Goal: Task Accomplishment & Management: Manage account settings

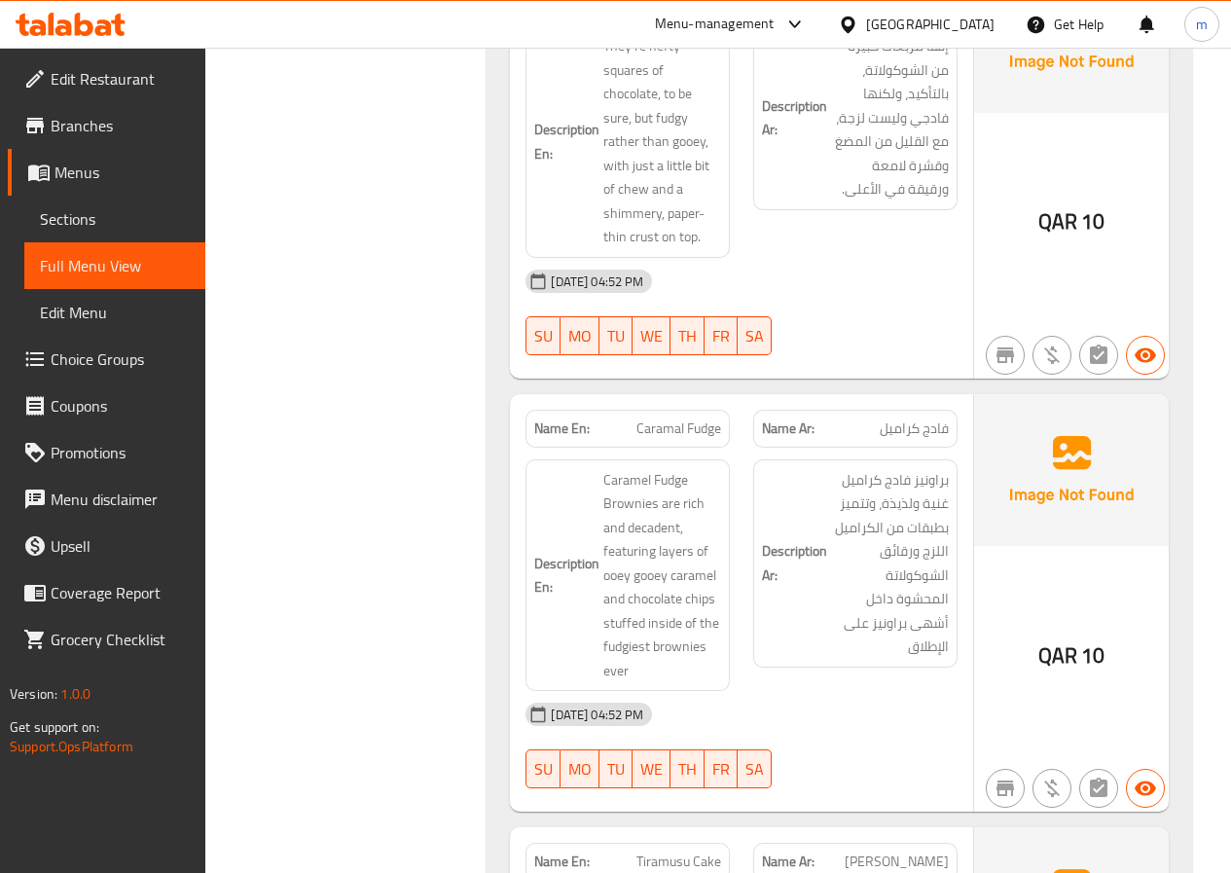
scroll to position [8897, 0]
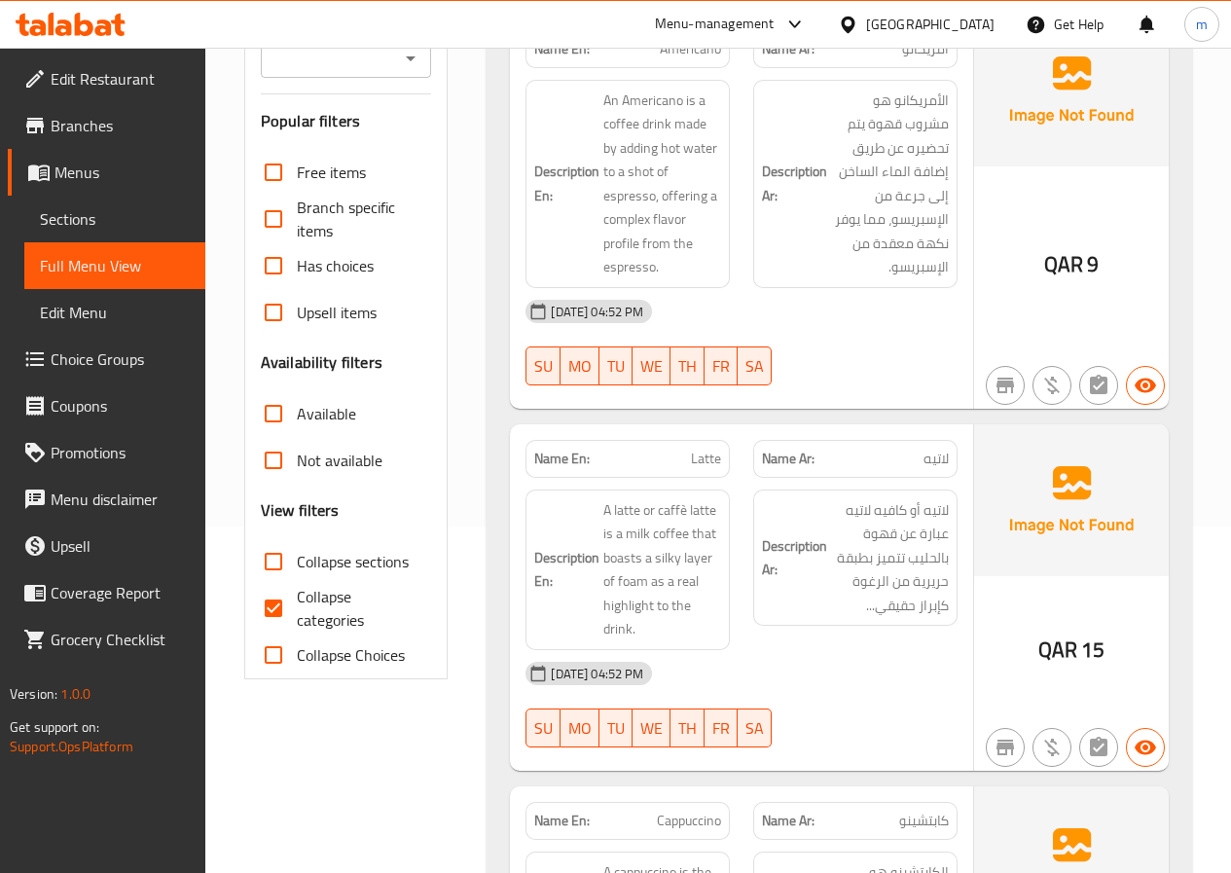
scroll to position [486, 0]
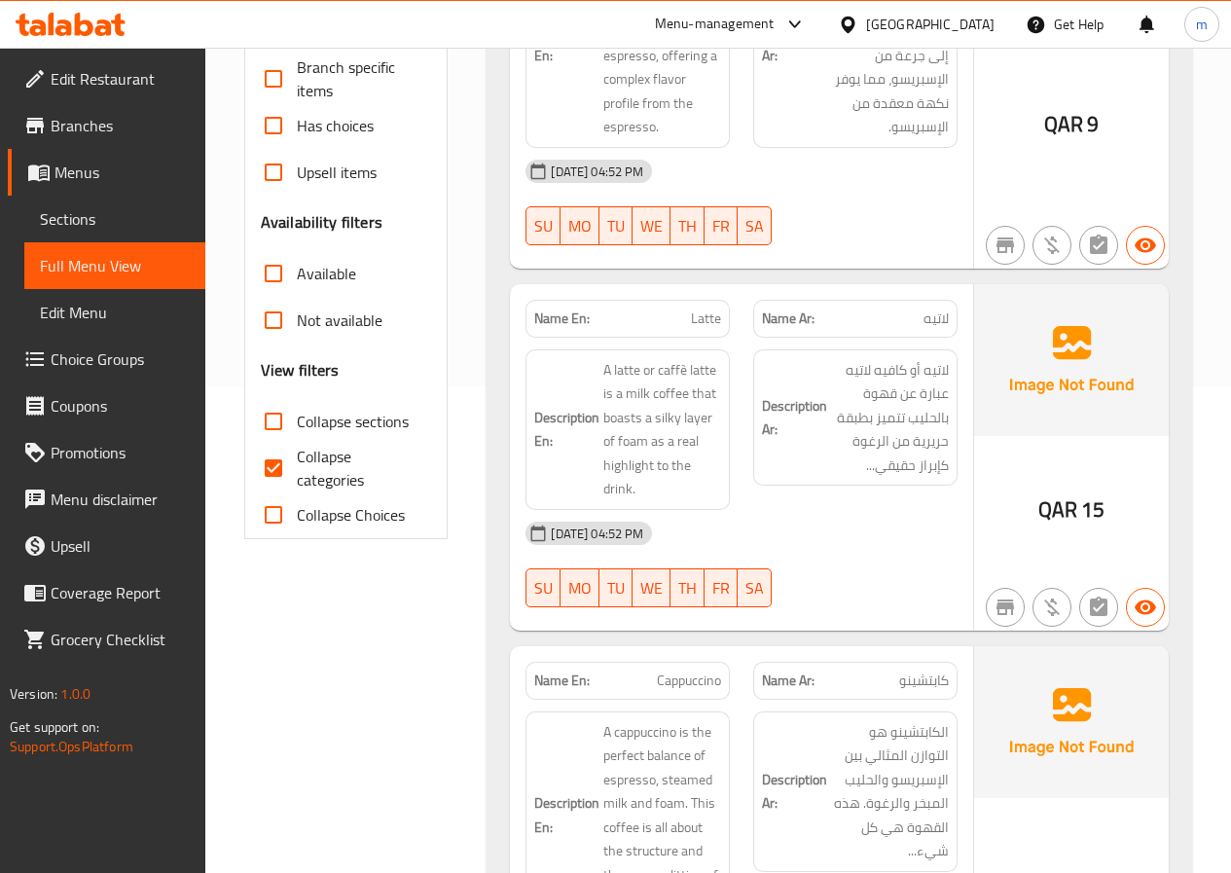
click at [276, 445] on input "Collapse categories" at bounding box center [273, 468] width 47 height 47
checkbox input "false"
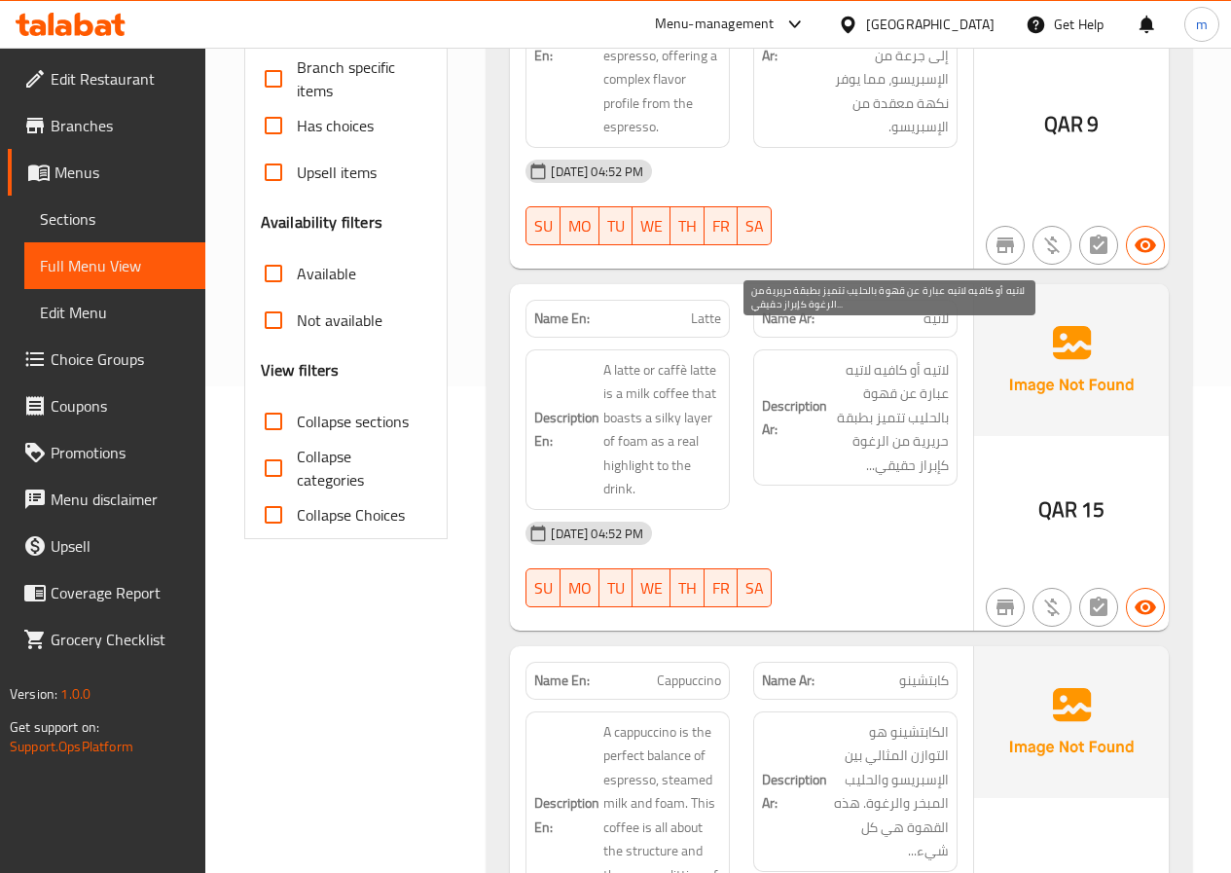
click at [895, 358] on span "لاتيه أو كافيه لاتيه عبارة عن قهوة بالحليب تتميز بطبقة حريرية من الرغوة كإبراز …" at bounding box center [890, 418] width 118 height 120
drag, startPoint x: 895, startPoint y: 345, endPoint x: 938, endPoint y: 341, distance: 43.0
click at [938, 358] on span "لاتيه أو كافيه لاتيه عبارة عن قهوة بالحليب تتميز بطبقة حريرية من الرغوة كإبراز …" at bounding box center [890, 418] width 118 height 120
click at [859, 358] on span "لاتيه أو كافيه لاتيه عبارة عن قهوة بالحليب تتميز بطبقة حريرية من الرغوة كإبراز …" at bounding box center [890, 418] width 118 height 120
drag, startPoint x: 859, startPoint y: 340, endPoint x: 940, endPoint y: 350, distance: 81.5
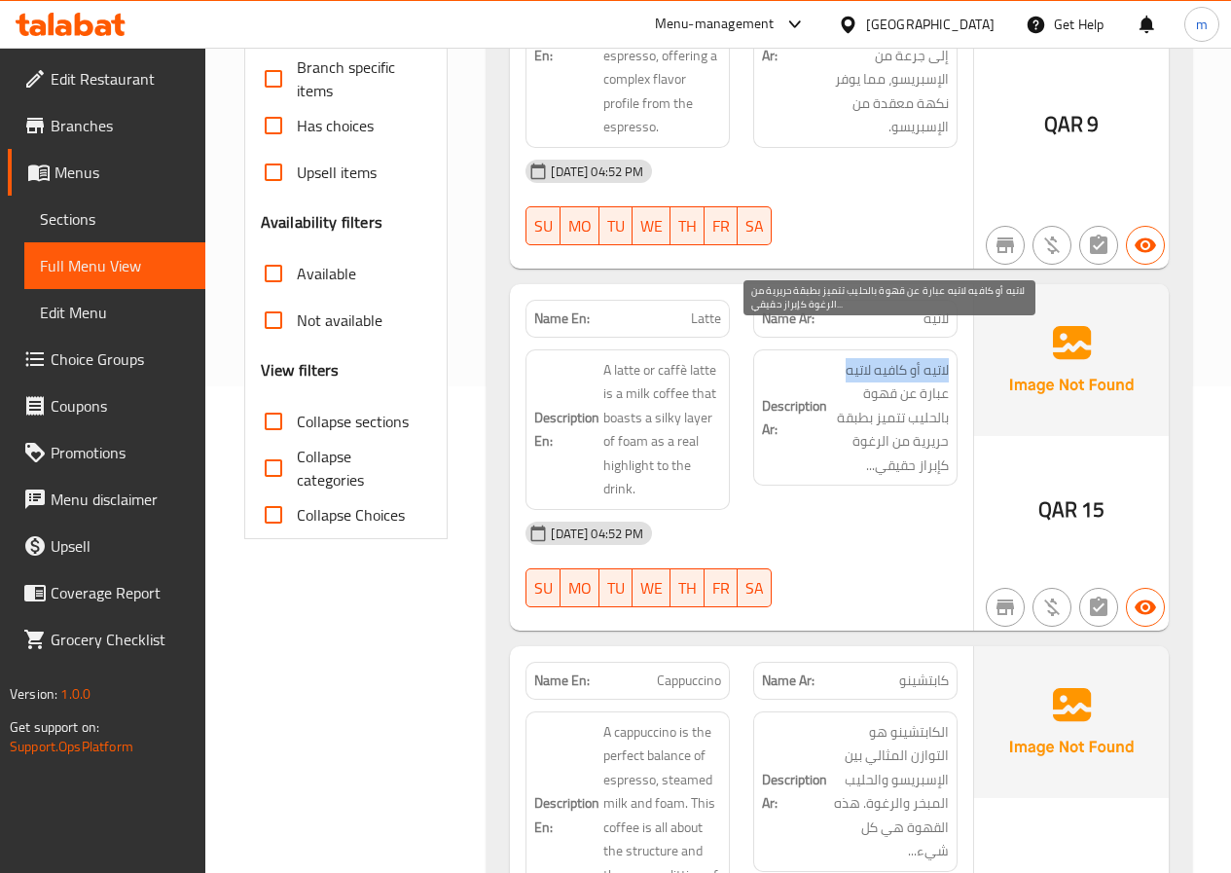
click at [940, 358] on span "لاتيه أو كافيه لاتيه عبارة عن قهوة بالحليب تتميز بطبقة حريرية من الرغوة كإبراز …" at bounding box center [890, 418] width 118 height 120
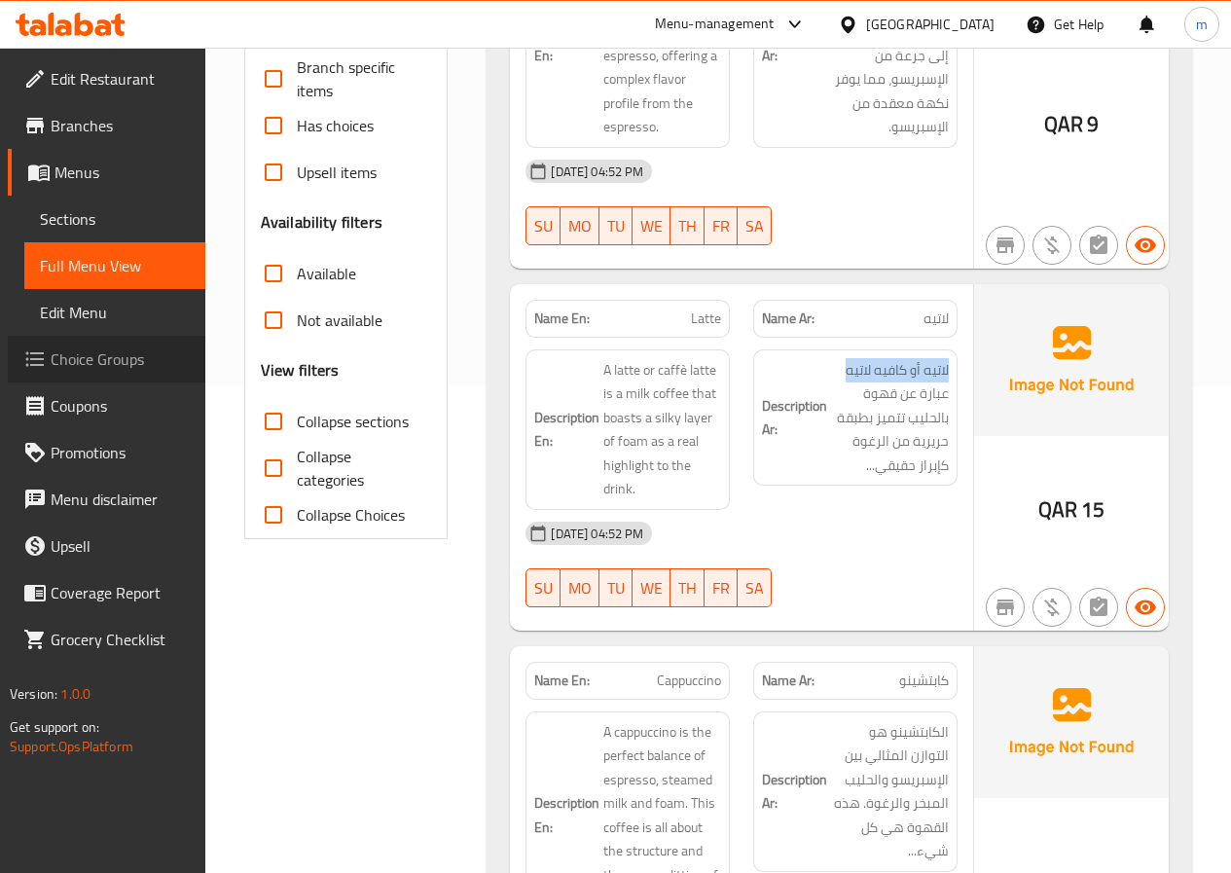
click at [94, 366] on span "Choice Groups" at bounding box center [120, 358] width 139 height 23
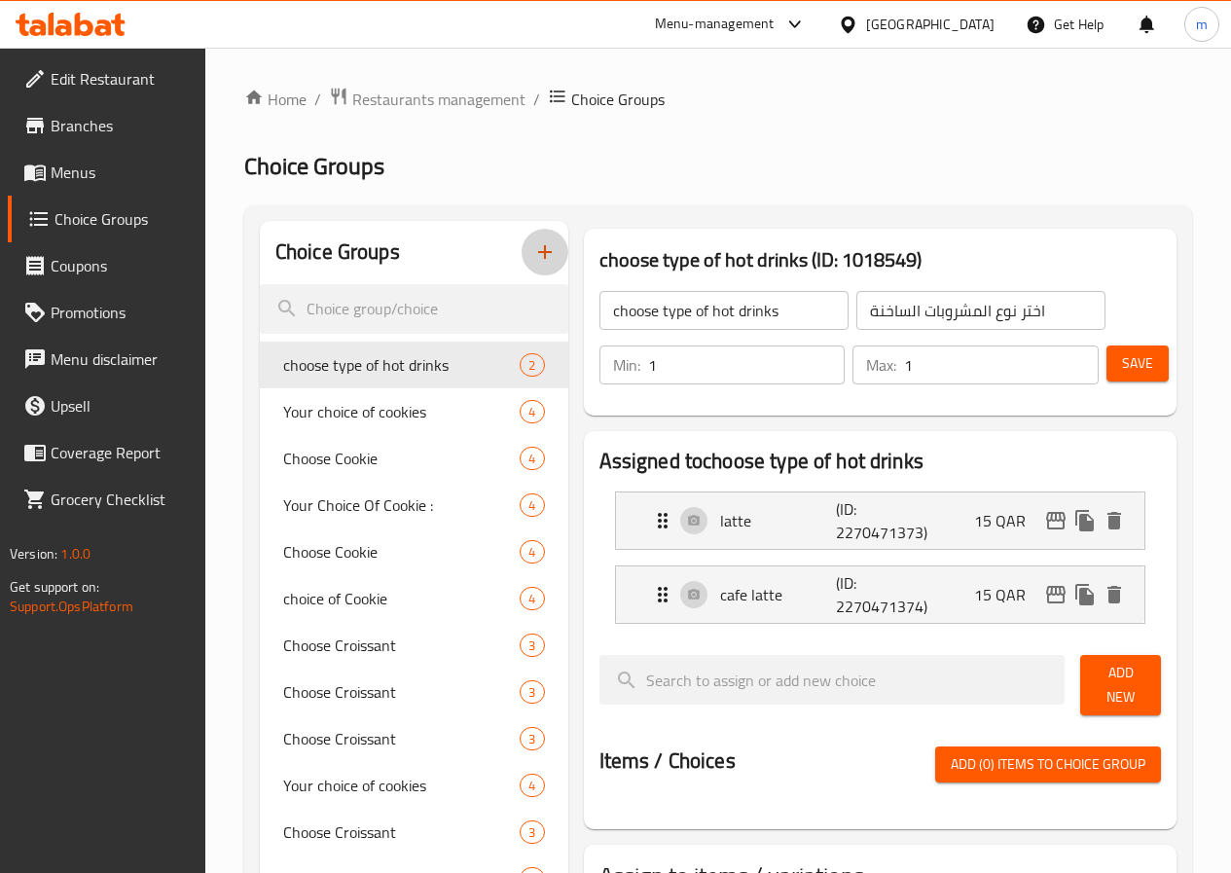
click at [521, 238] on button "button" at bounding box center [544, 252] width 47 height 47
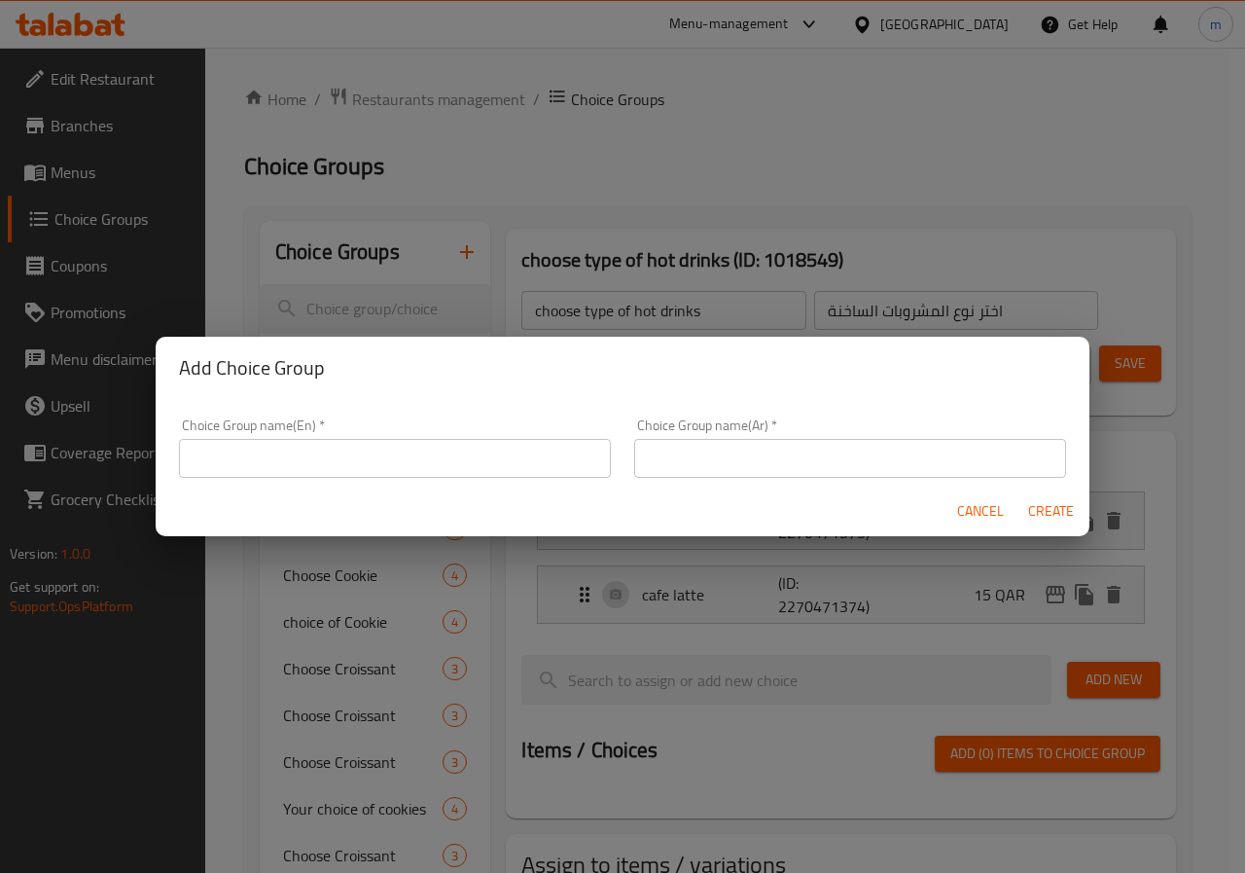
click at [394, 428] on div "Choice Group name(En)   * Choice Group name(En) *" at bounding box center [395, 447] width 432 height 59
drag, startPoint x: 399, startPoint y: 444, endPoint x: 408, endPoint y: 453, distance: 13.1
click at [399, 444] on input "text" at bounding box center [395, 458] width 432 height 39
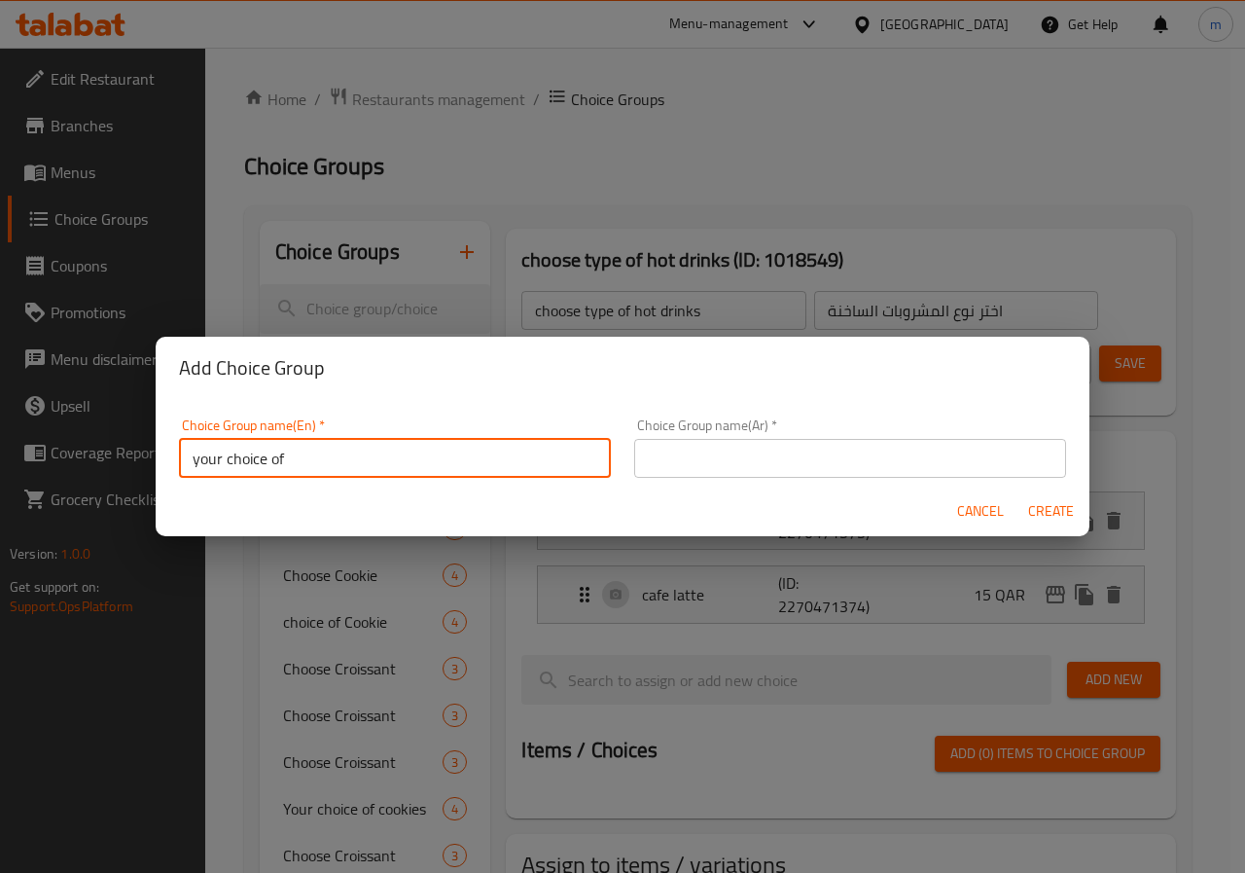
type input "your choice of"
click at [736, 449] on input "text" at bounding box center [850, 458] width 432 height 39
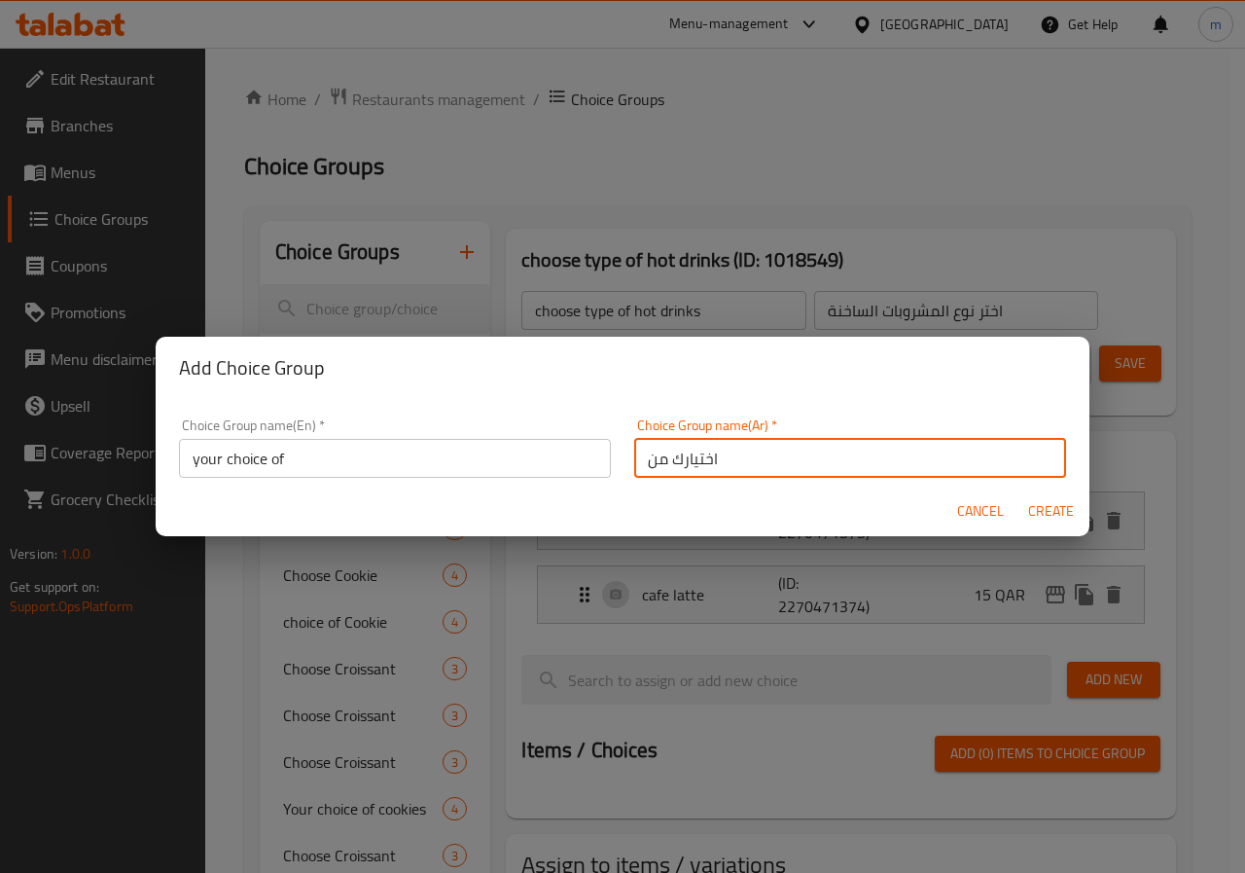
type input "اختيارك من"
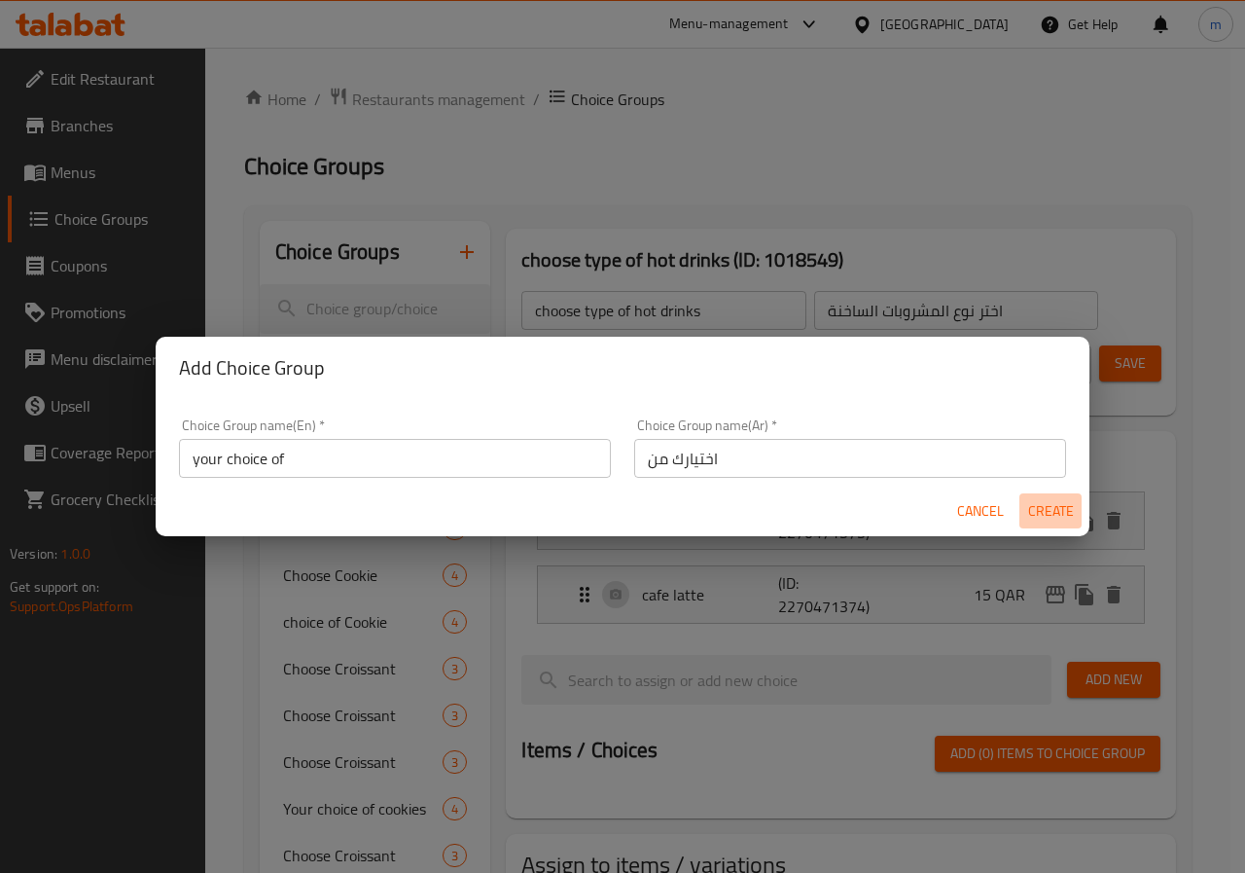
click at [1056, 519] on span "Create" at bounding box center [1050, 511] width 47 height 24
type input "your choice of"
type input "اختيارك من"
type input "0"
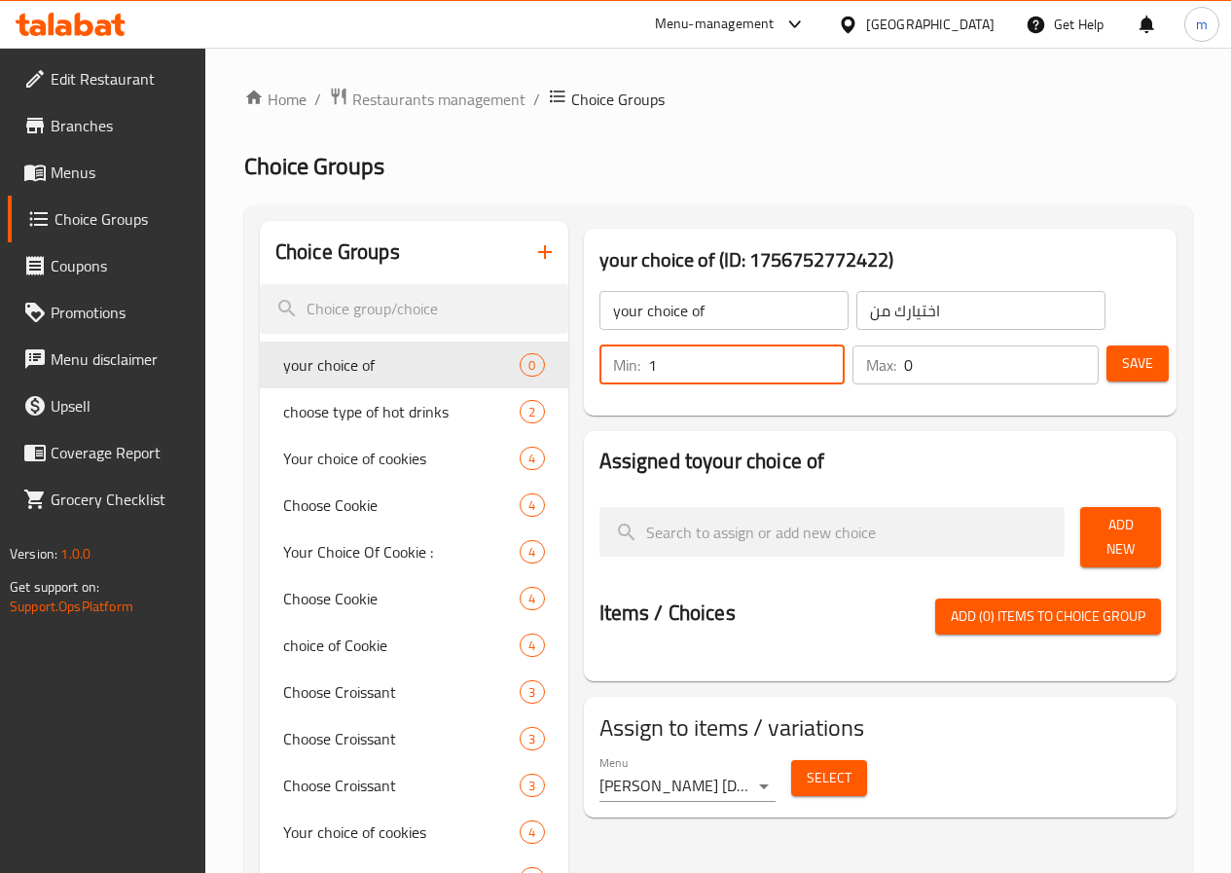
type input "1"
click at [786, 356] on input "1" at bounding box center [746, 364] width 197 height 39
type input "1"
click at [1070, 355] on input "1" at bounding box center [1001, 364] width 195 height 39
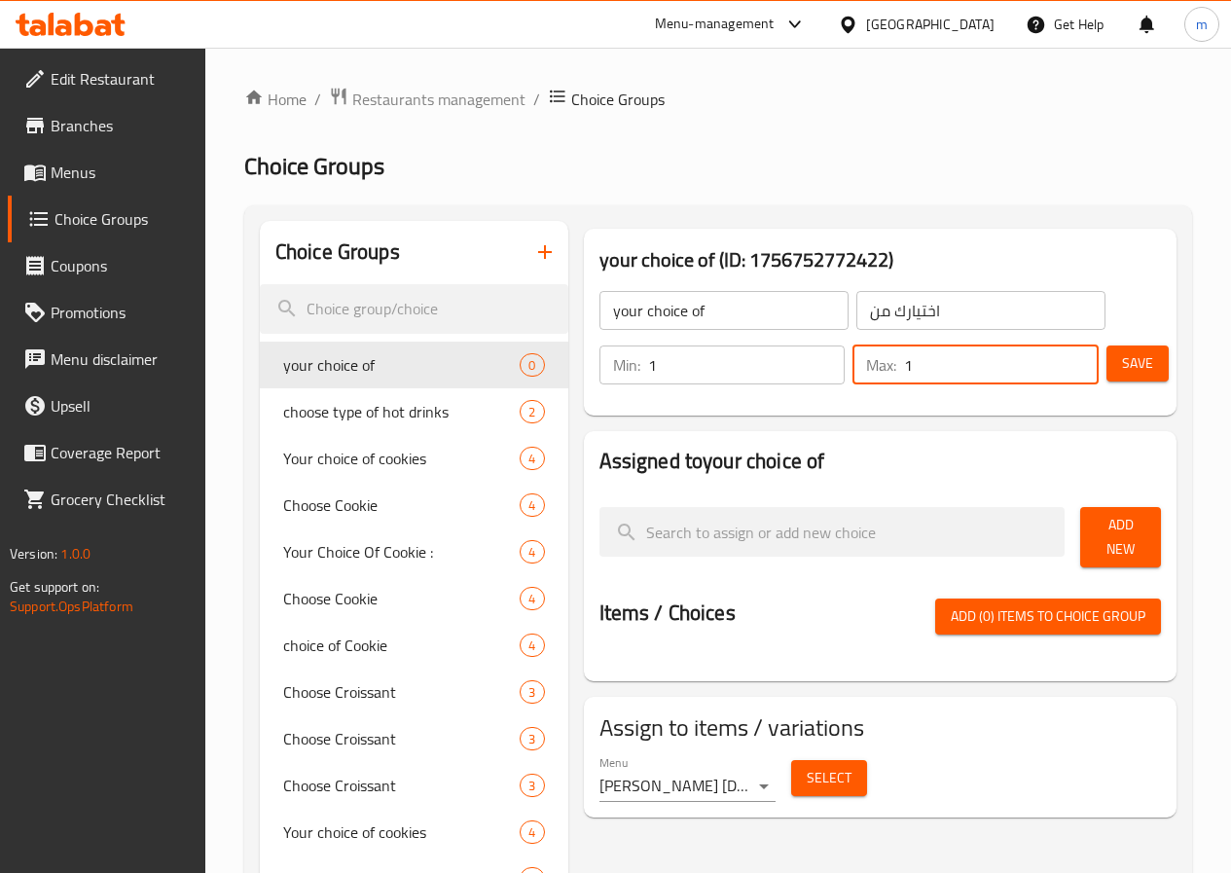
click at [1107, 535] on span "Add New" at bounding box center [1120, 537] width 50 height 49
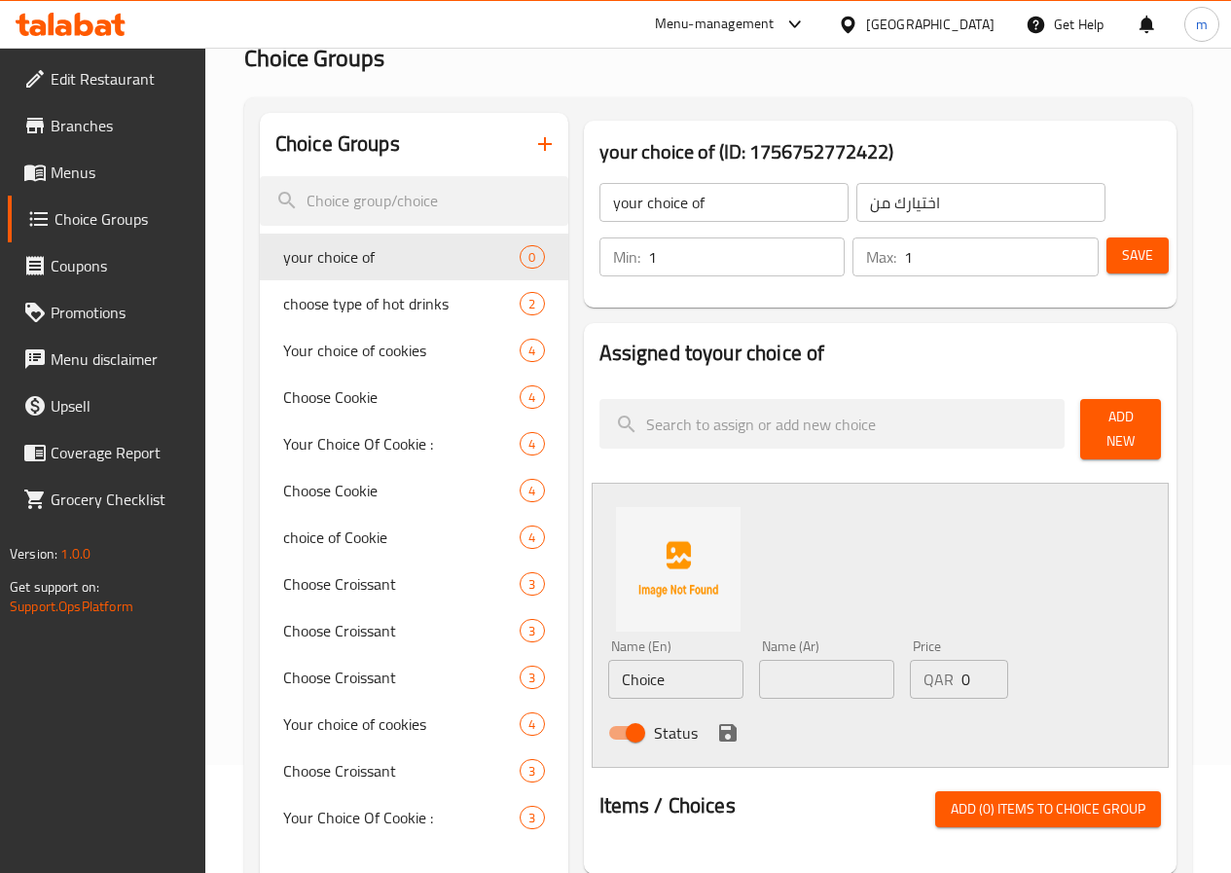
scroll to position [292, 0]
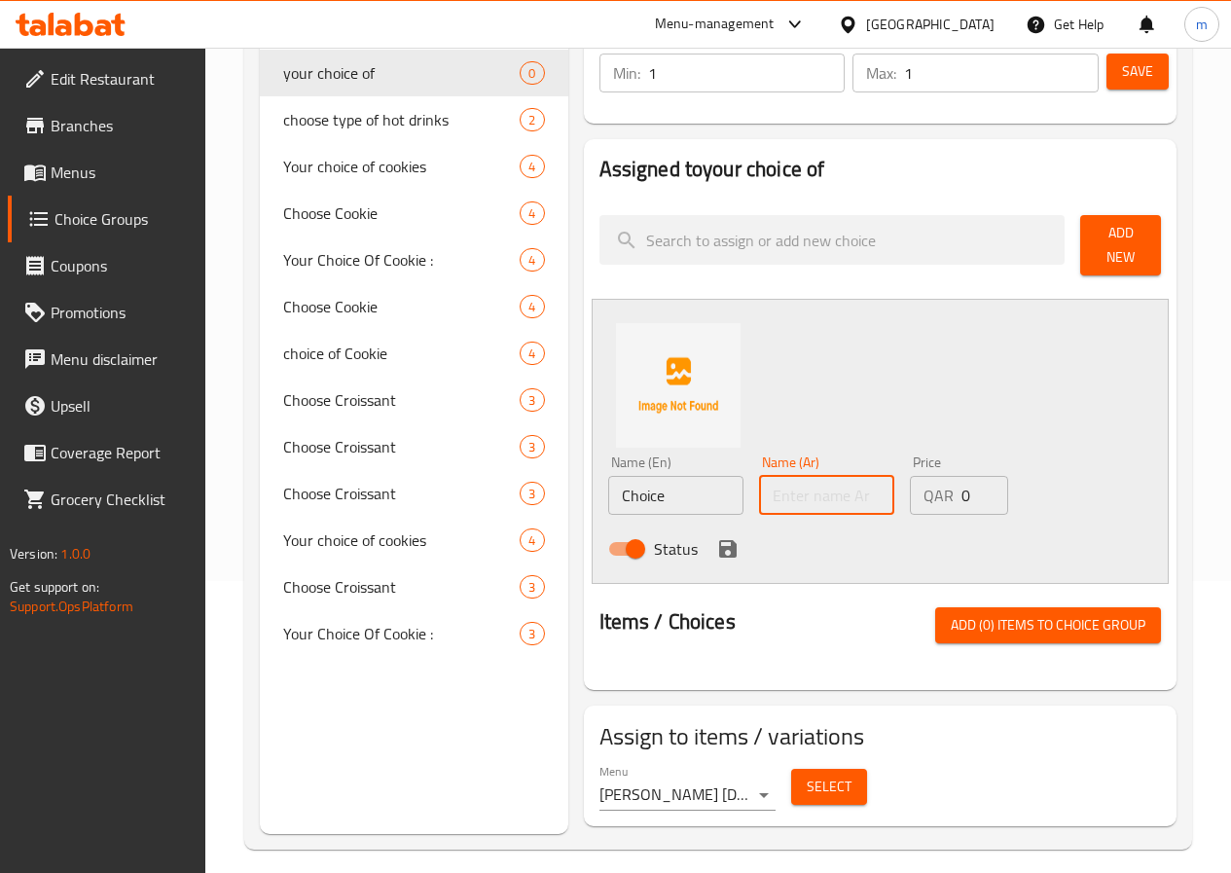
click at [764, 476] on input "text" at bounding box center [826, 495] width 135 height 39
type input "لاتية"
click at [608, 477] on input "Choice" at bounding box center [675, 495] width 135 height 39
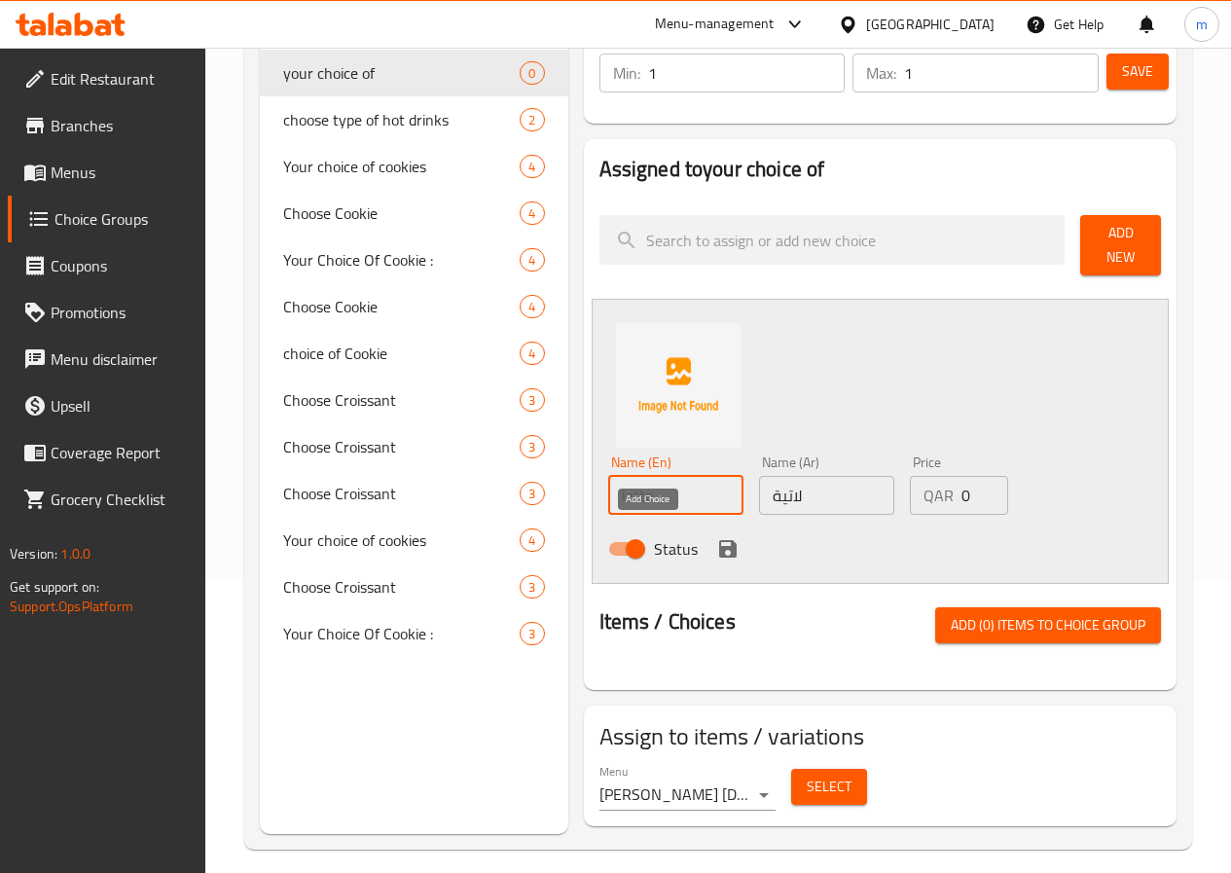
type input "latte"
click at [716, 537] on icon "save" at bounding box center [727, 548] width 23 height 23
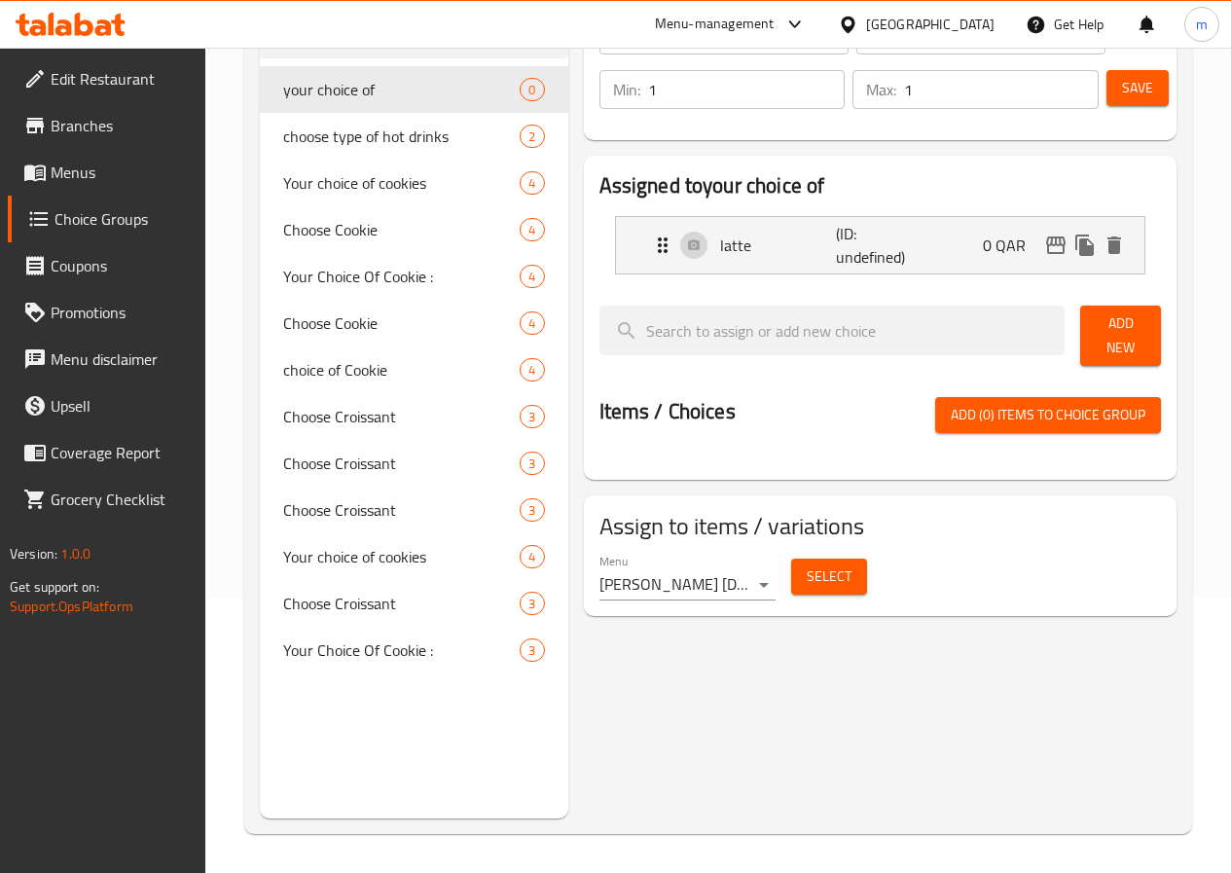
click at [1125, 342] on button "Add New" at bounding box center [1120, 335] width 81 height 60
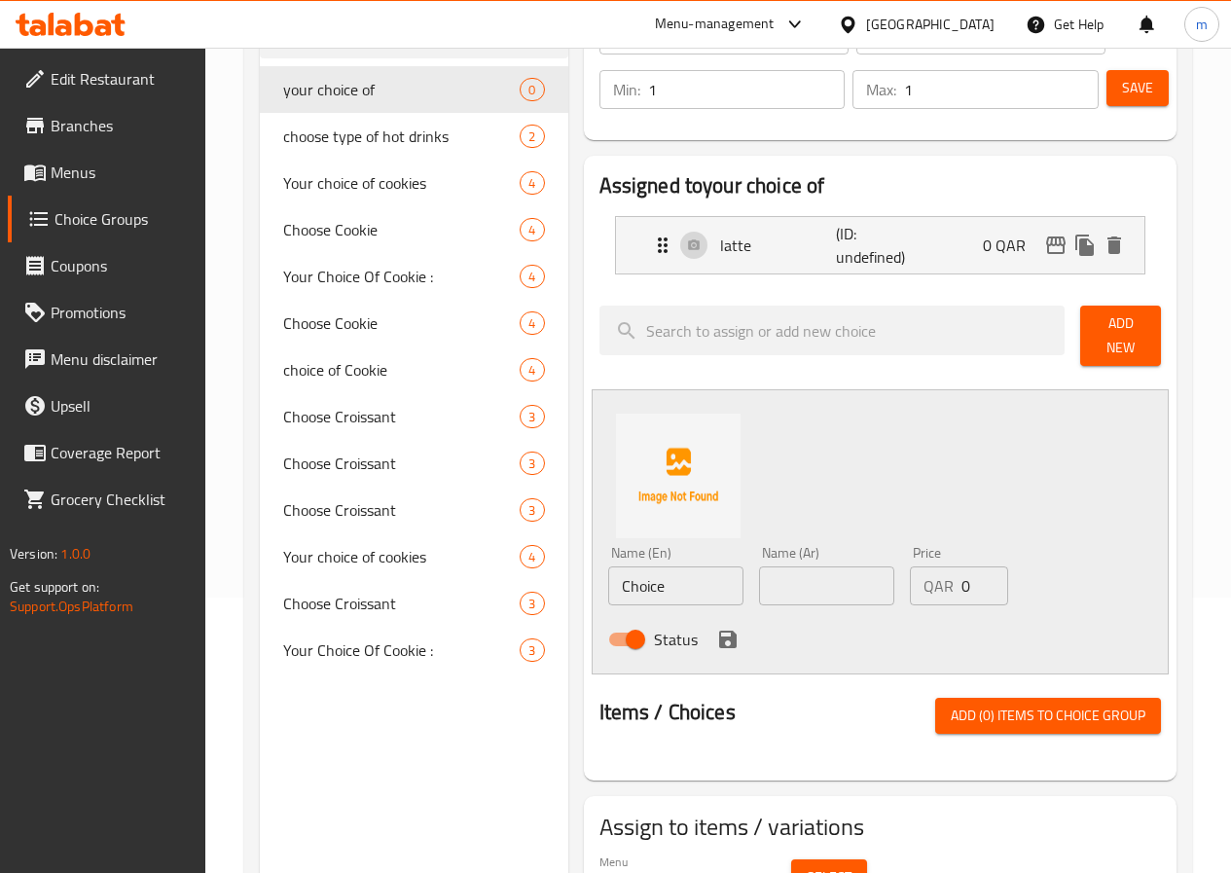
click at [640, 568] on input "Choice" at bounding box center [675, 585] width 135 height 39
type input "coffee latte"
click at [759, 592] on input "text" at bounding box center [826, 585] width 135 height 39
type input ";"
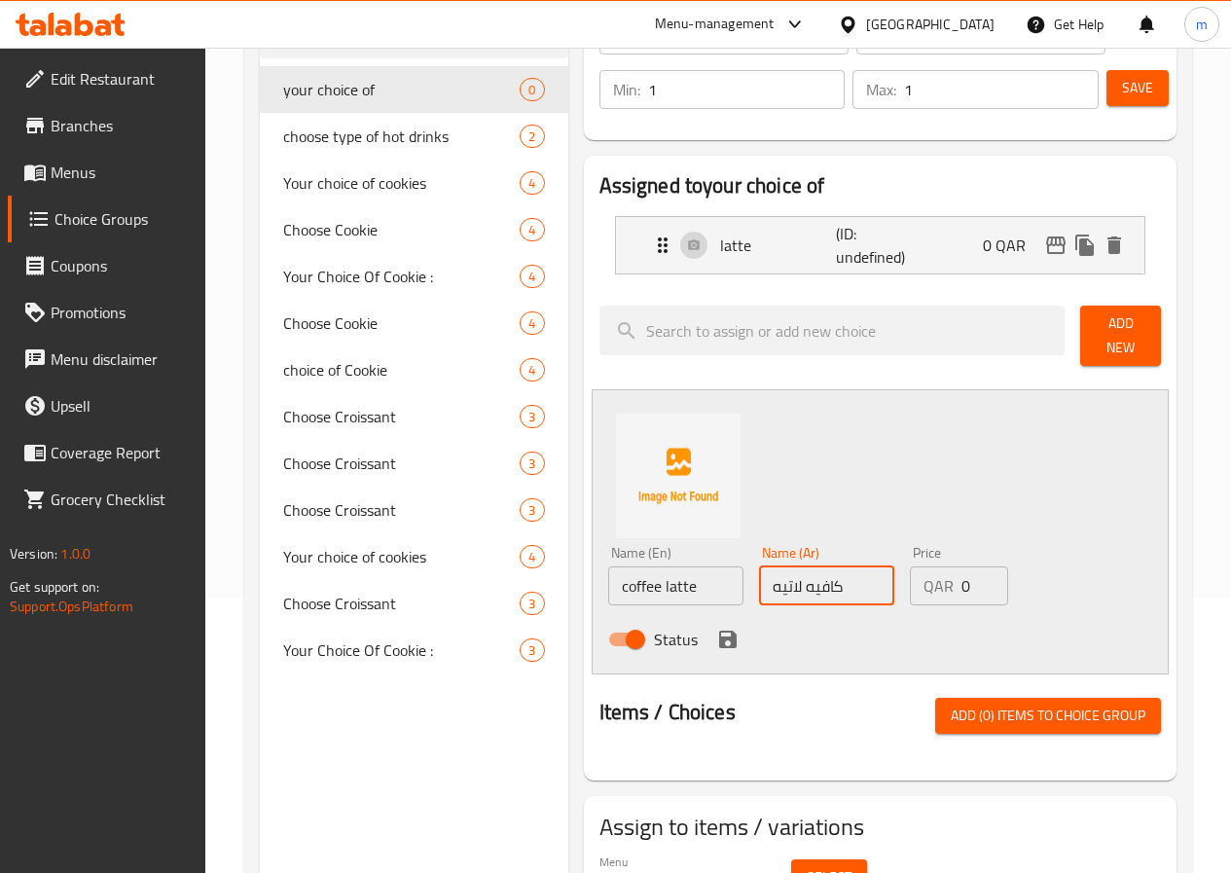
type input "كافيه لاتيه"
click at [719, 630] on icon "save" at bounding box center [728, 639] width 18 height 18
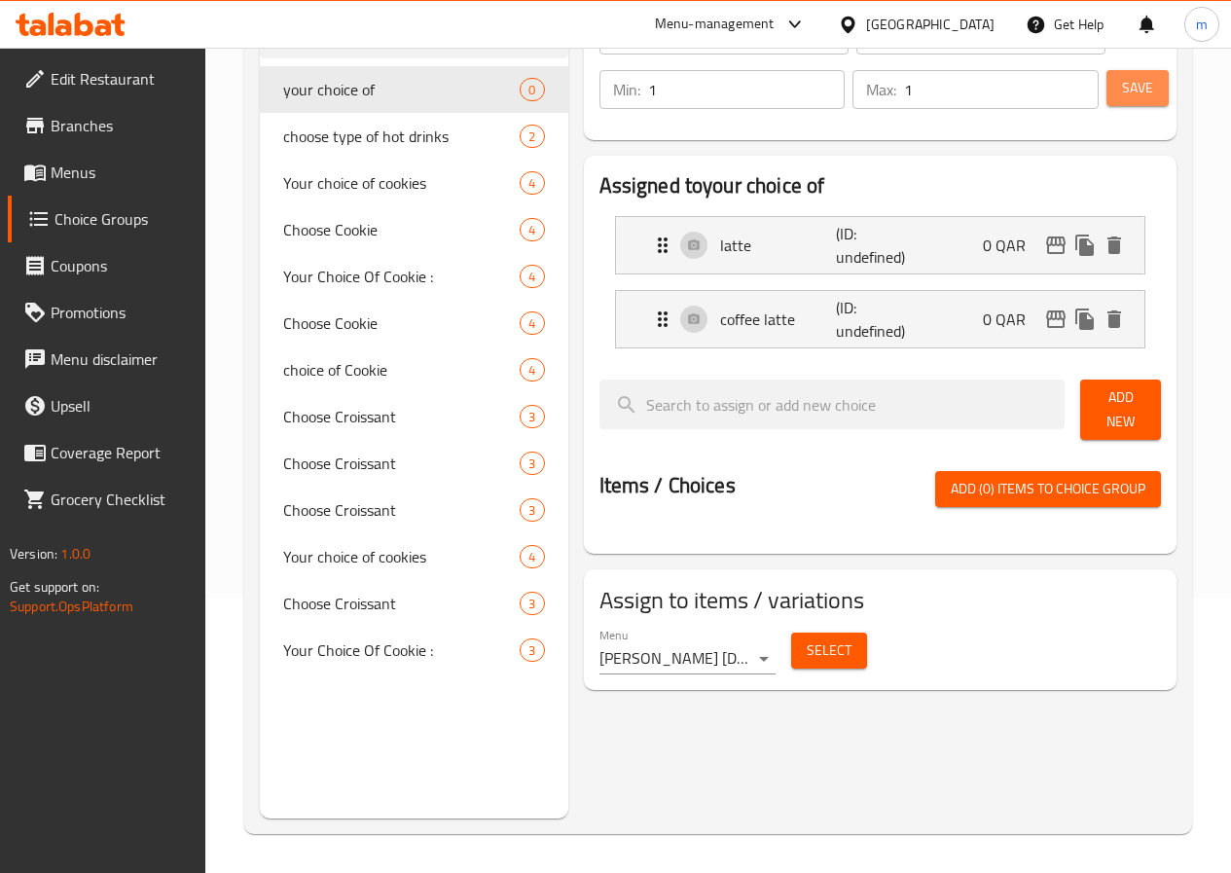
click at [1131, 86] on span "Save" at bounding box center [1137, 88] width 31 height 24
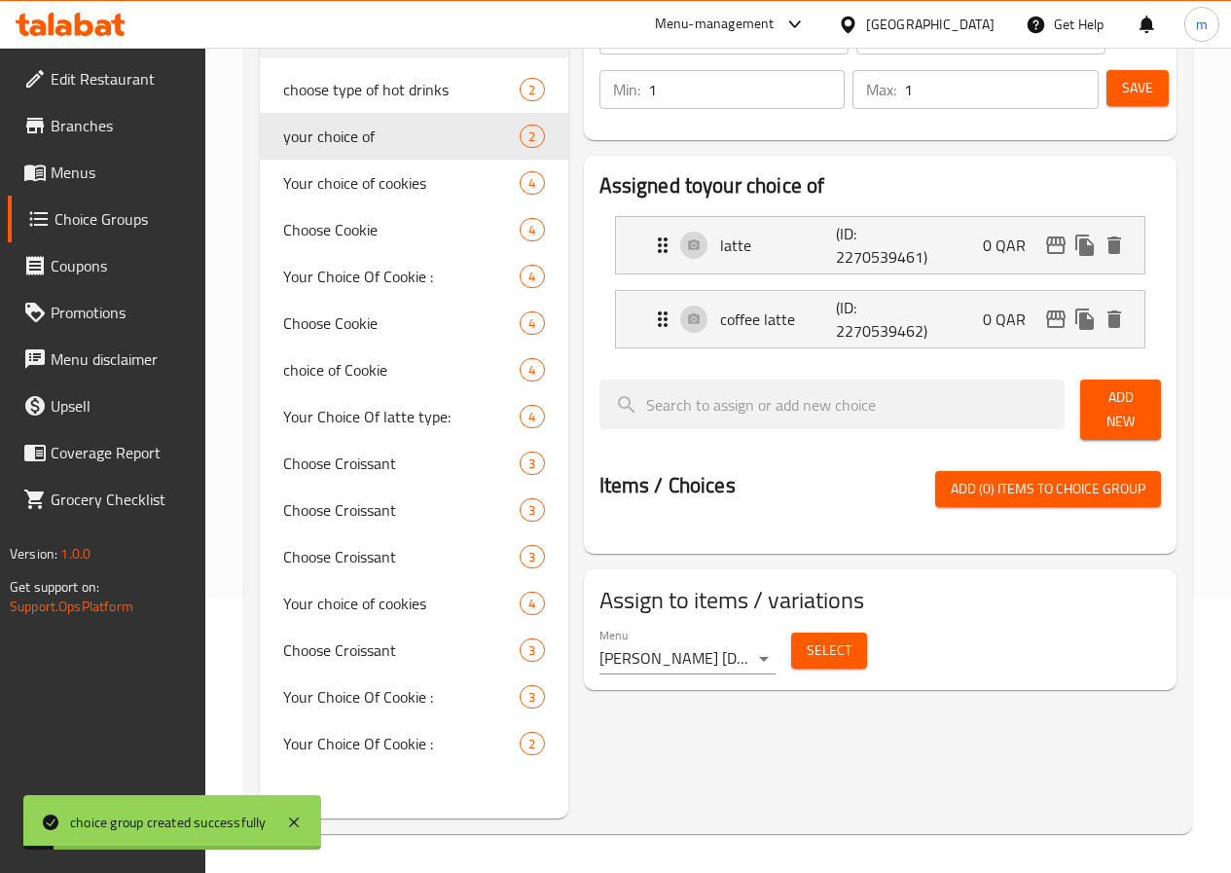
click at [808, 632] on button "Select" at bounding box center [829, 650] width 76 height 36
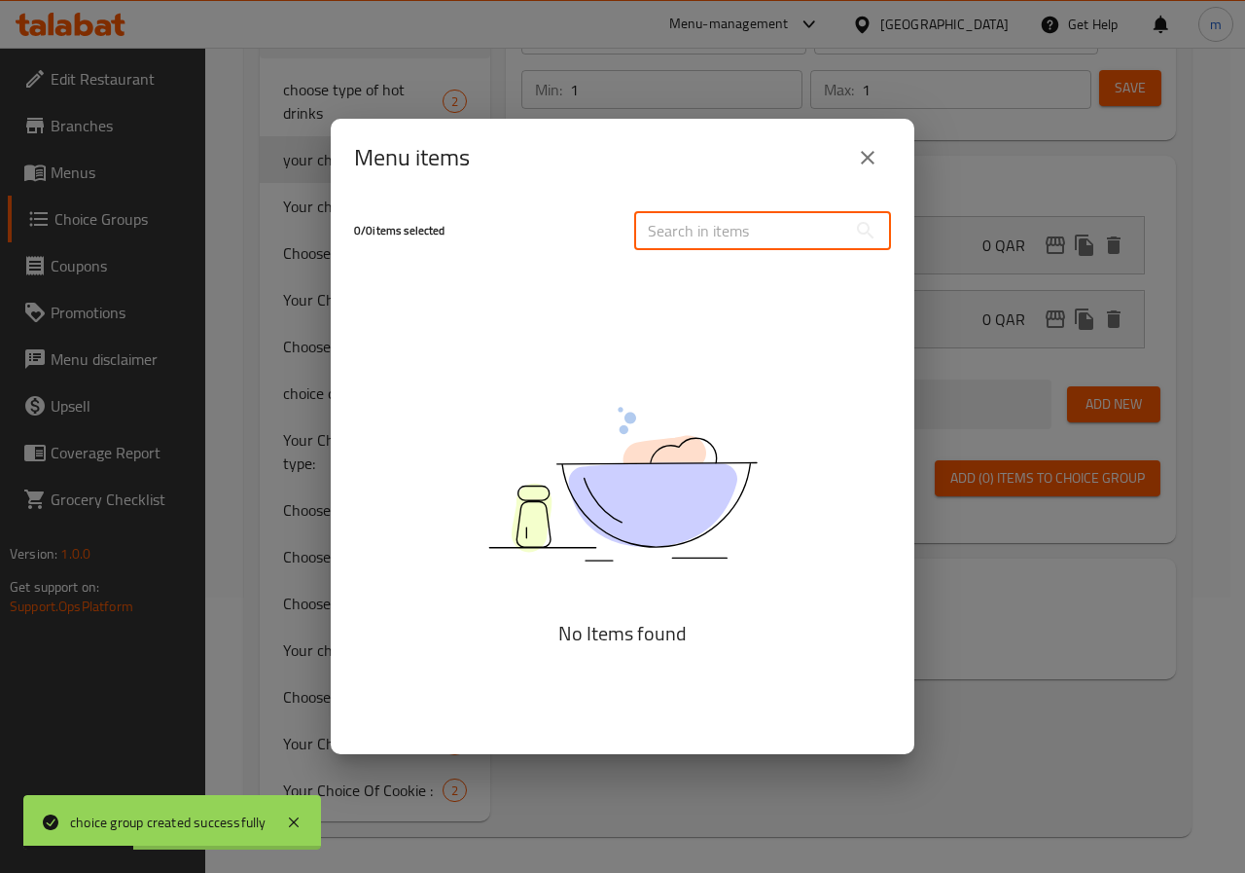
click at [665, 233] on input "text" at bounding box center [740, 230] width 212 height 39
paste input "Latte"
type input "La"
click at [878, 154] on button "close" at bounding box center [867, 157] width 47 height 47
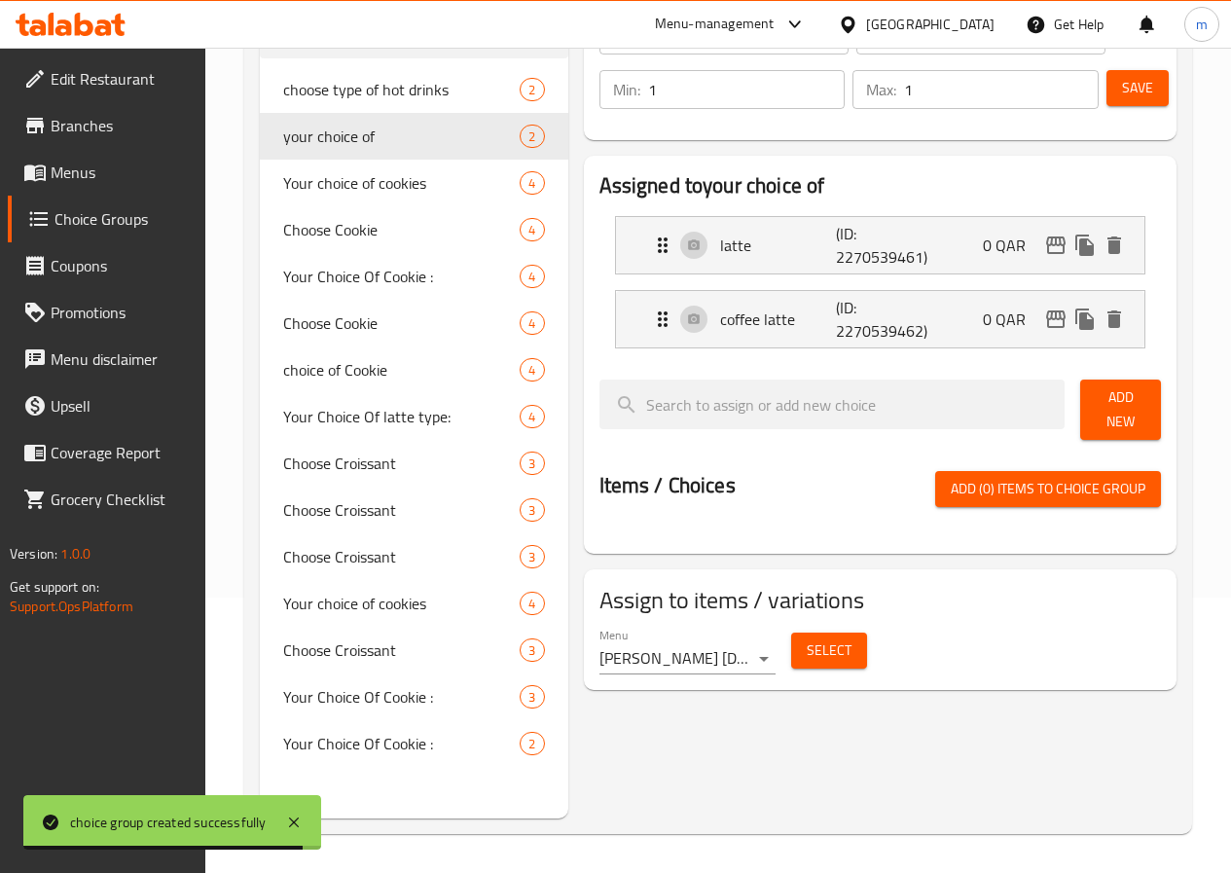
scroll to position [278, 0]
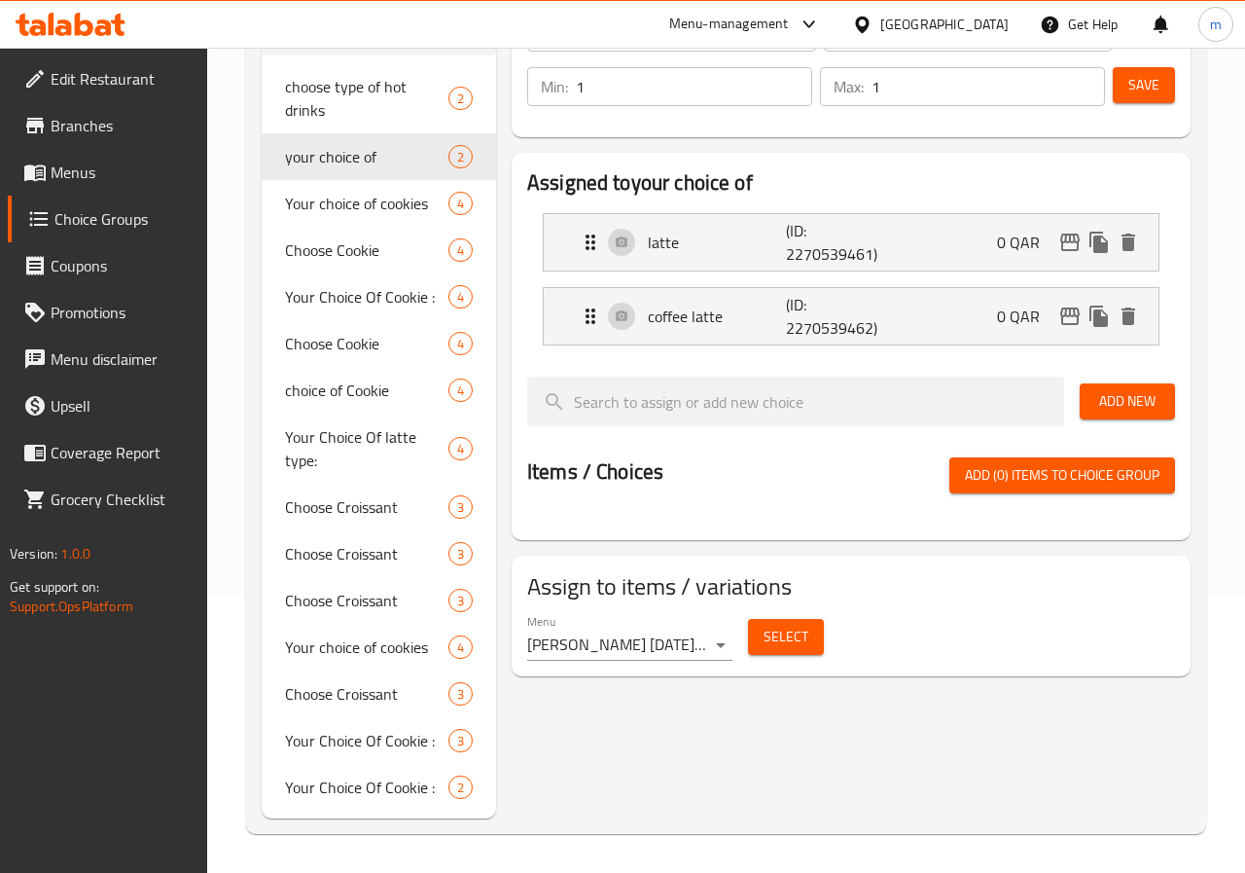
click at [719, 594] on body "​ Menu-management [GEOGRAPHIC_DATA] Get Help m Edit Restaurant Branches Menus C…" at bounding box center [622, 181] width 1245 height 825
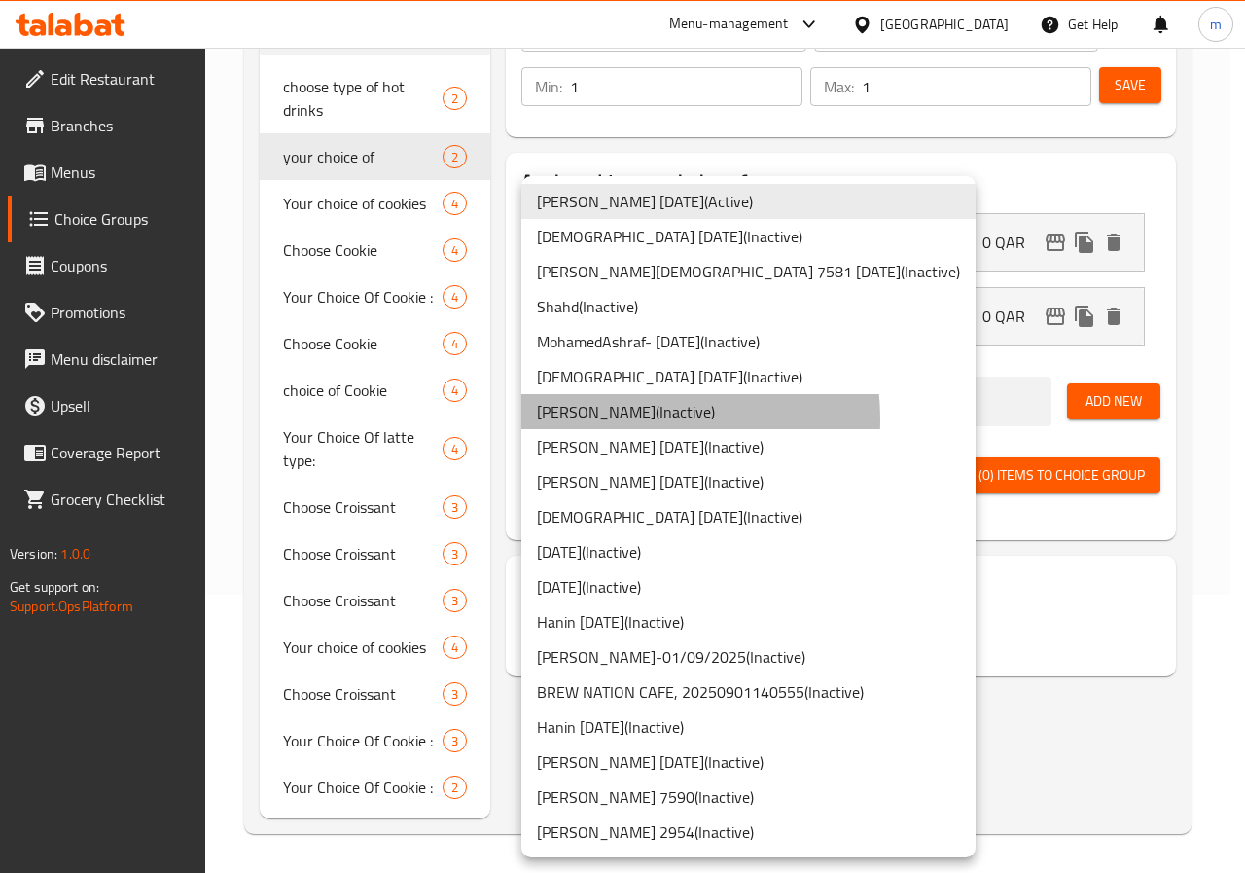
click at [601, 420] on li "[PERSON_NAME] ( Inactive )" at bounding box center [748, 411] width 454 height 35
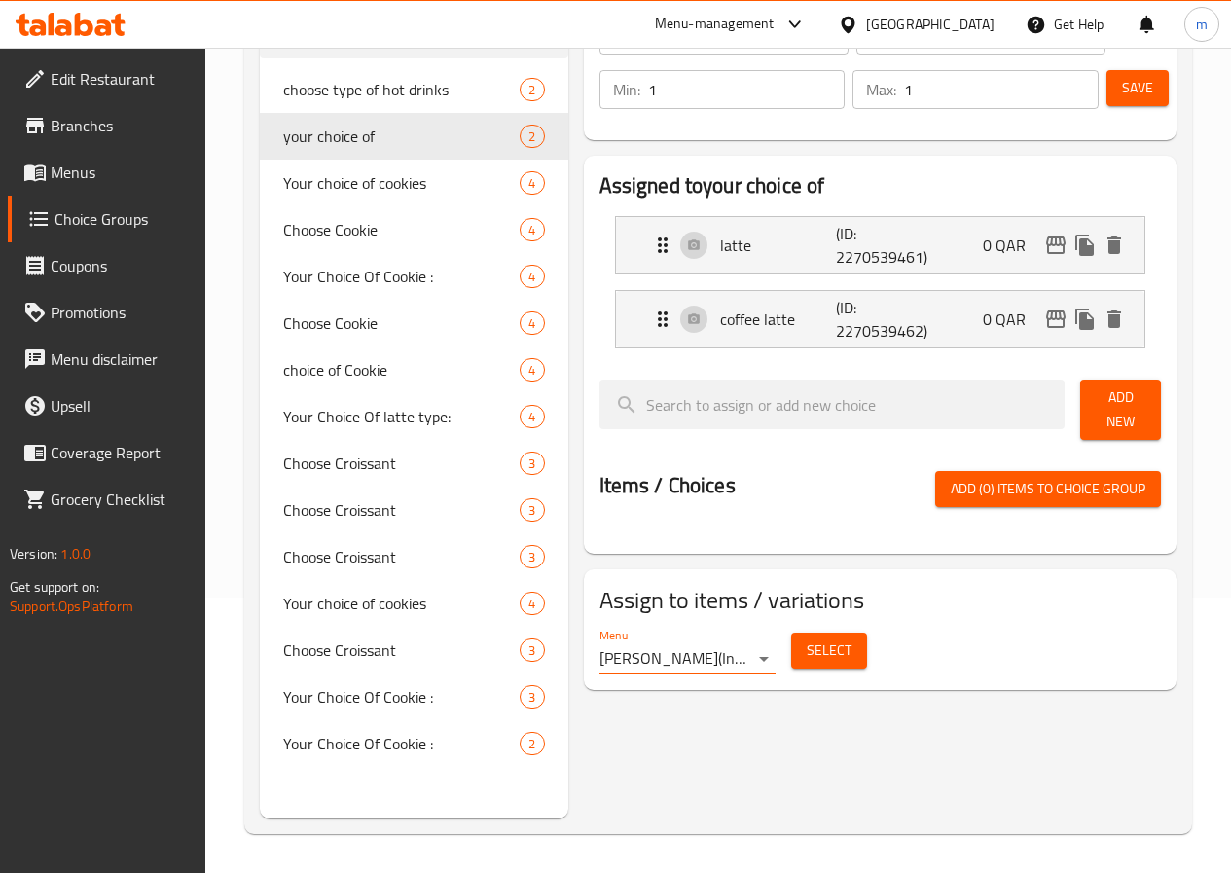
click at [807, 638] on span "Select" at bounding box center [829, 650] width 45 height 24
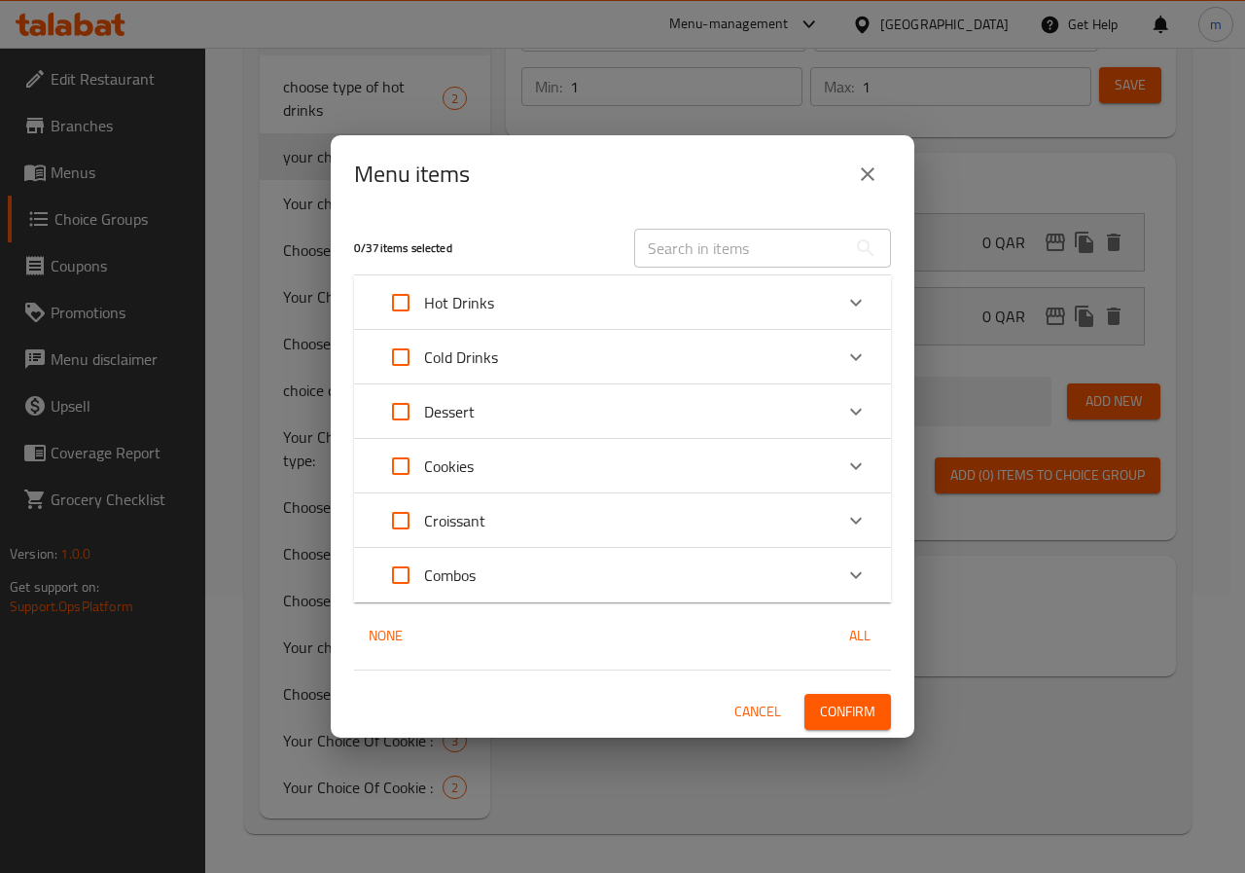
click at [674, 237] on input "text" at bounding box center [740, 248] width 212 height 39
paste input "Latte"
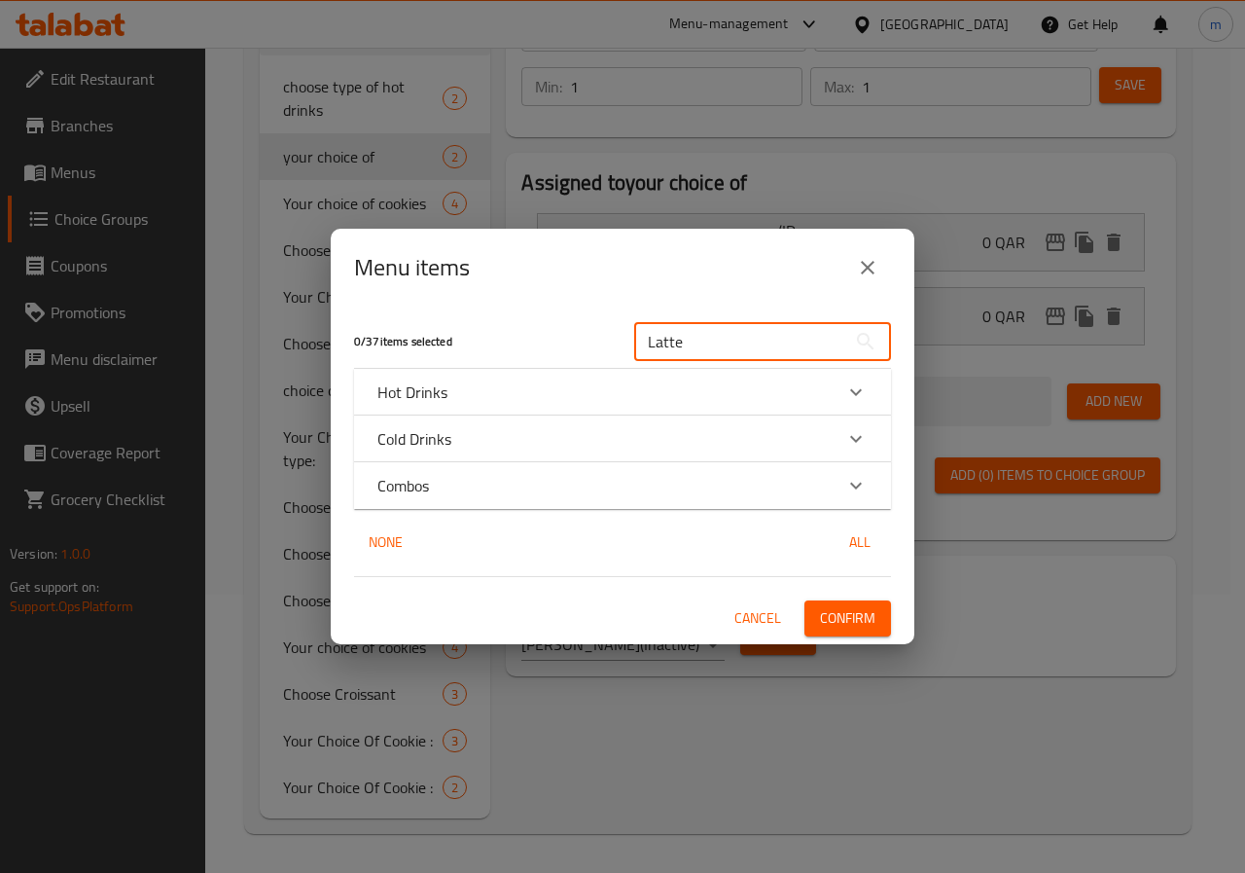
type input "Latte"
click at [628, 385] on div "Hot Drinks" at bounding box center [604, 391] width 455 height 23
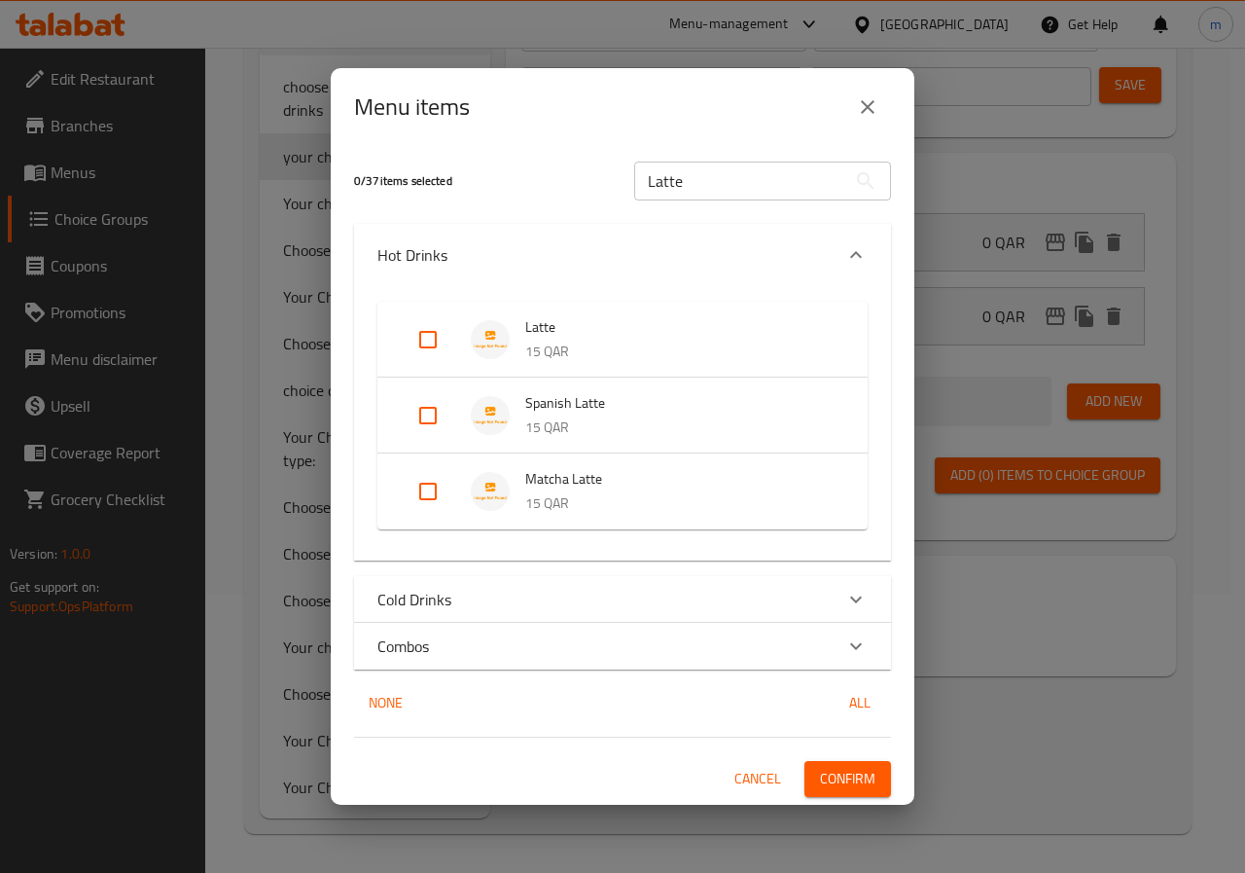
click at [434, 332] on input "Expand" at bounding box center [428, 339] width 47 height 47
checkbox input "true"
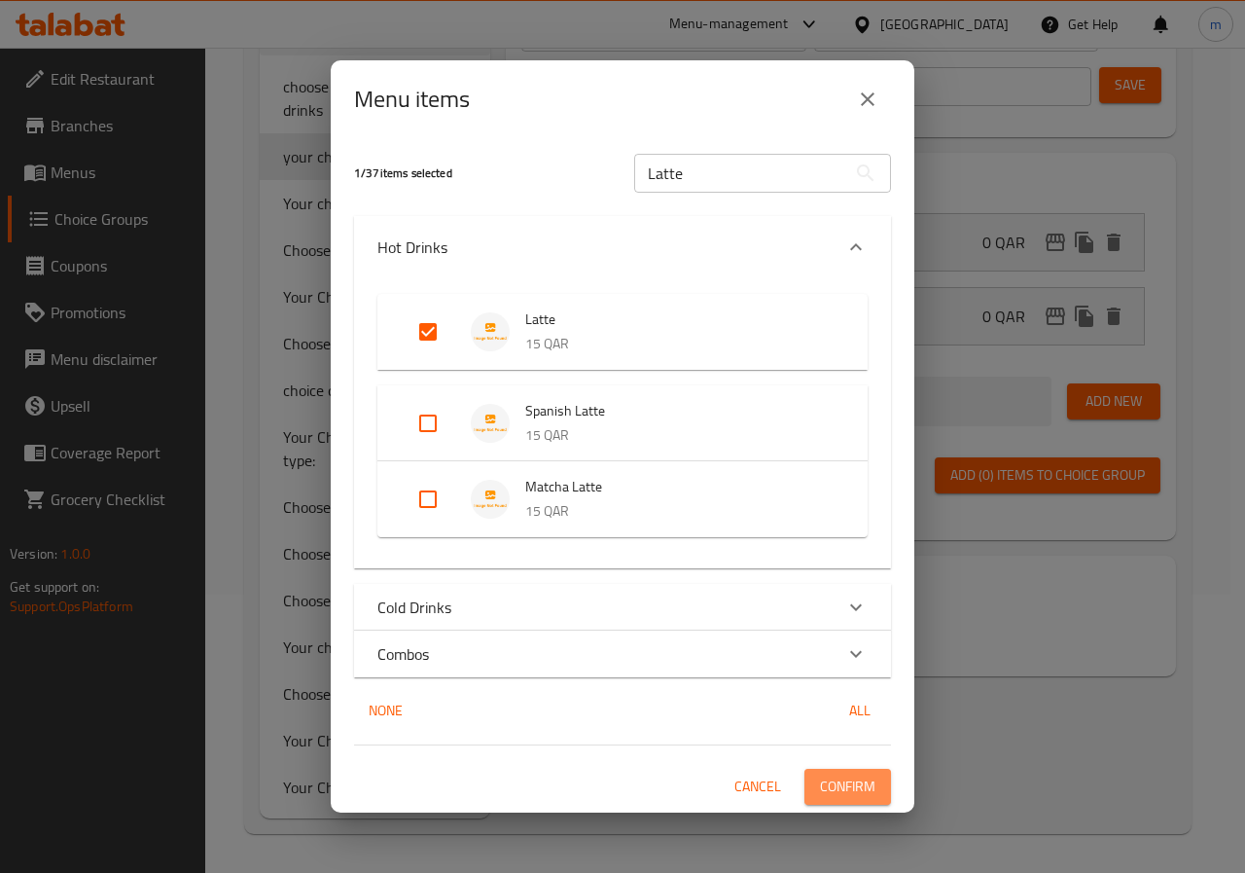
click at [827, 783] on span "Confirm" at bounding box center [847, 786] width 55 height 24
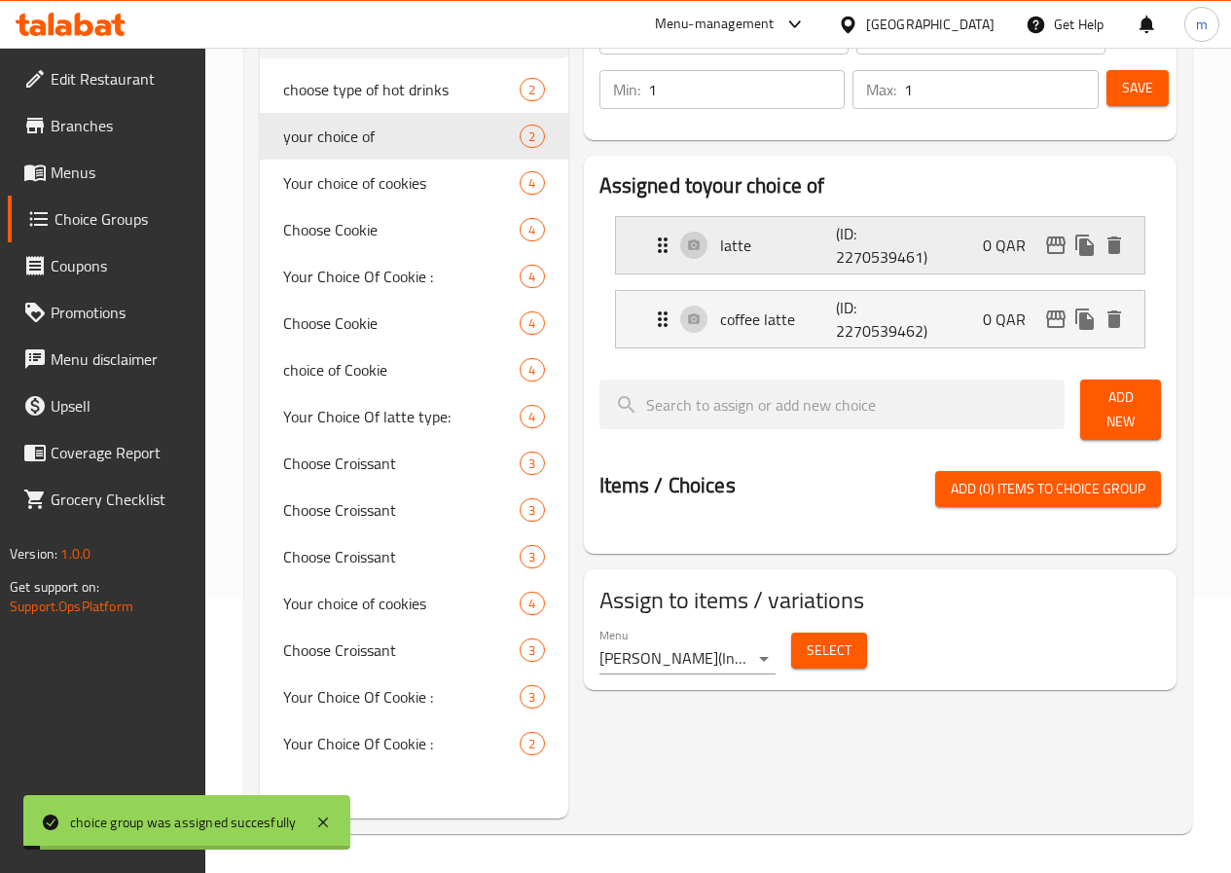
click at [672, 262] on div "latte (ID: 2270539461) 0 QAR" at bounding box center [886, 245] width 470 height 56
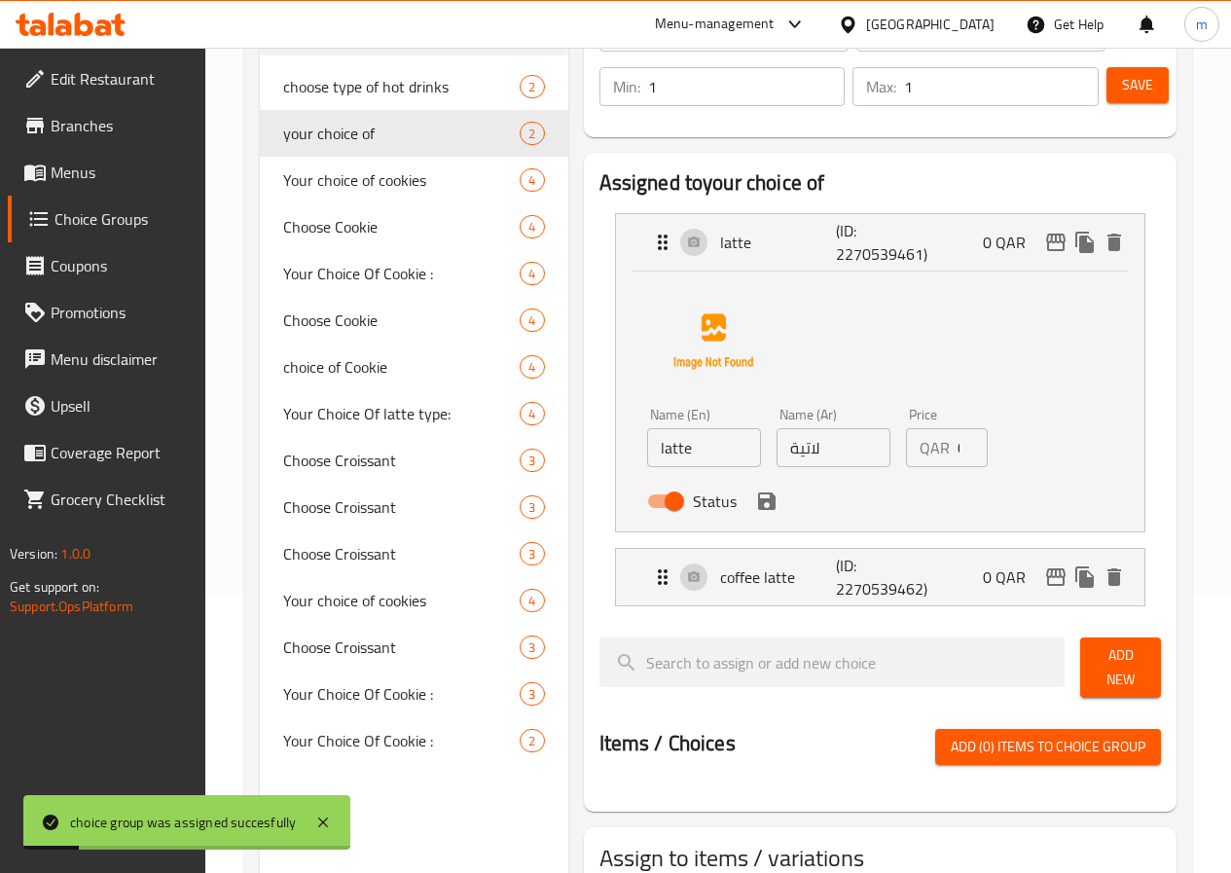
click at [782, 462] on input "لاتية" at bounding box center [833, 447] width 114 height 39
click at [647, 442] on input "latte" at bounding box center [704, 447] width 114 height 39
click at [651, 561] on div "coffee latte (ID: 2270539462) 0 QAR" at bounding box center [886, 577] width 470 height 56
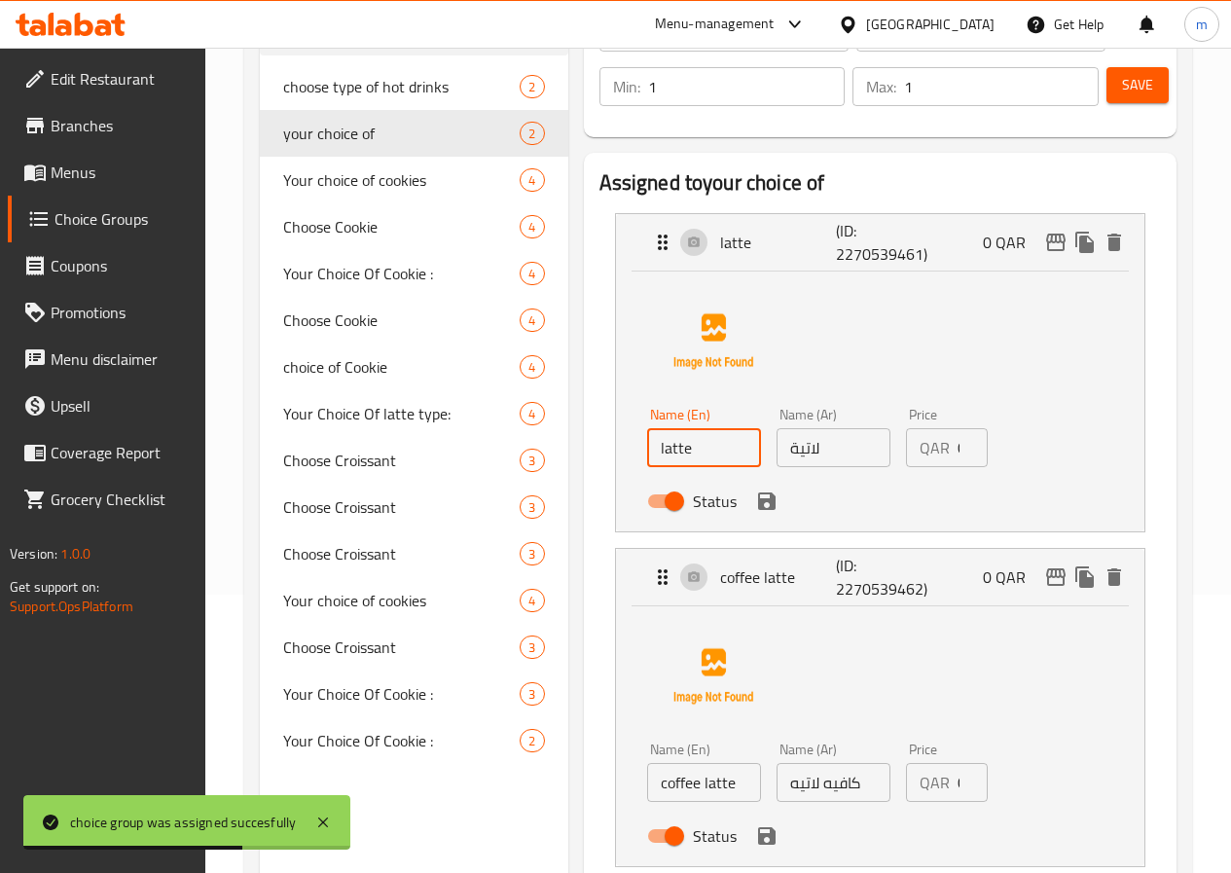
click at [647, 791] on input "coffee latte" at bounding box center [704, 782] width 114 height 39
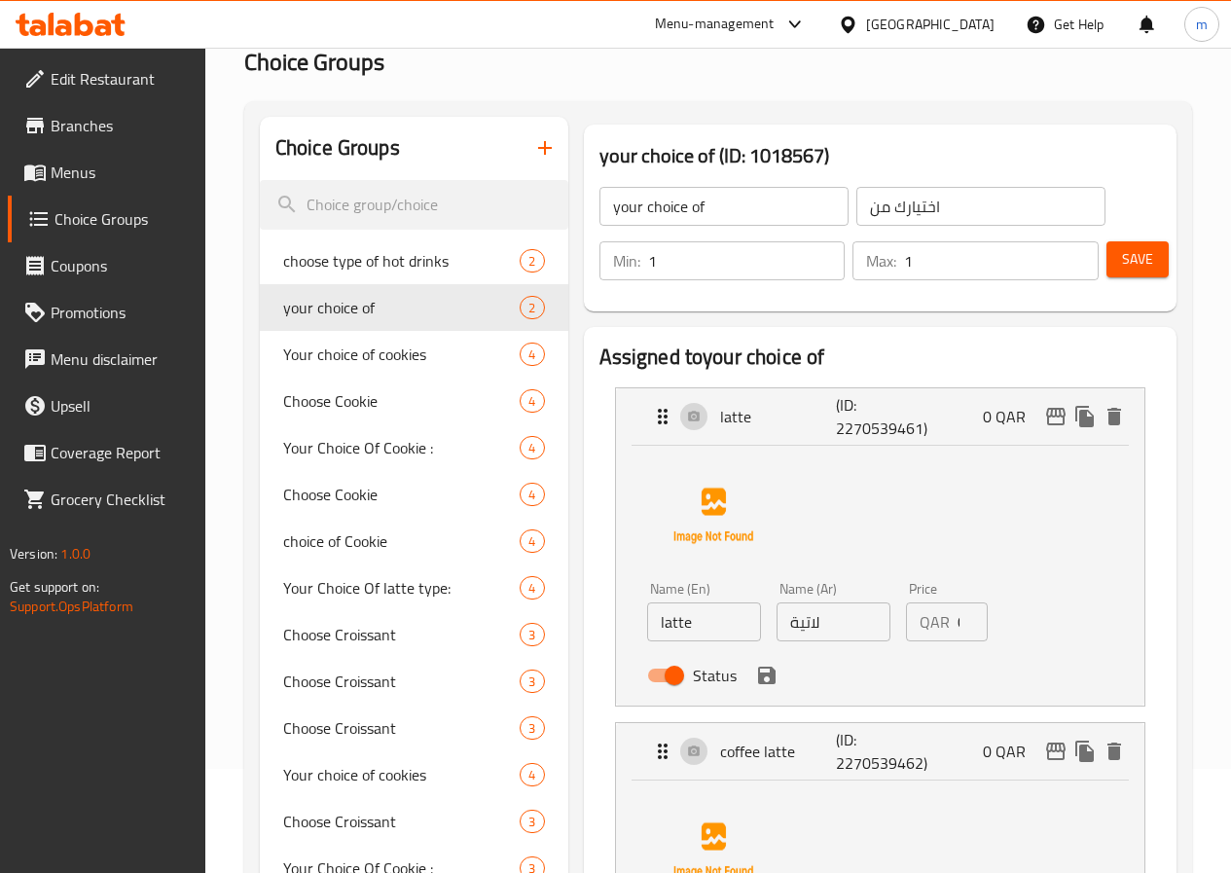
scroll to position [0, 0]
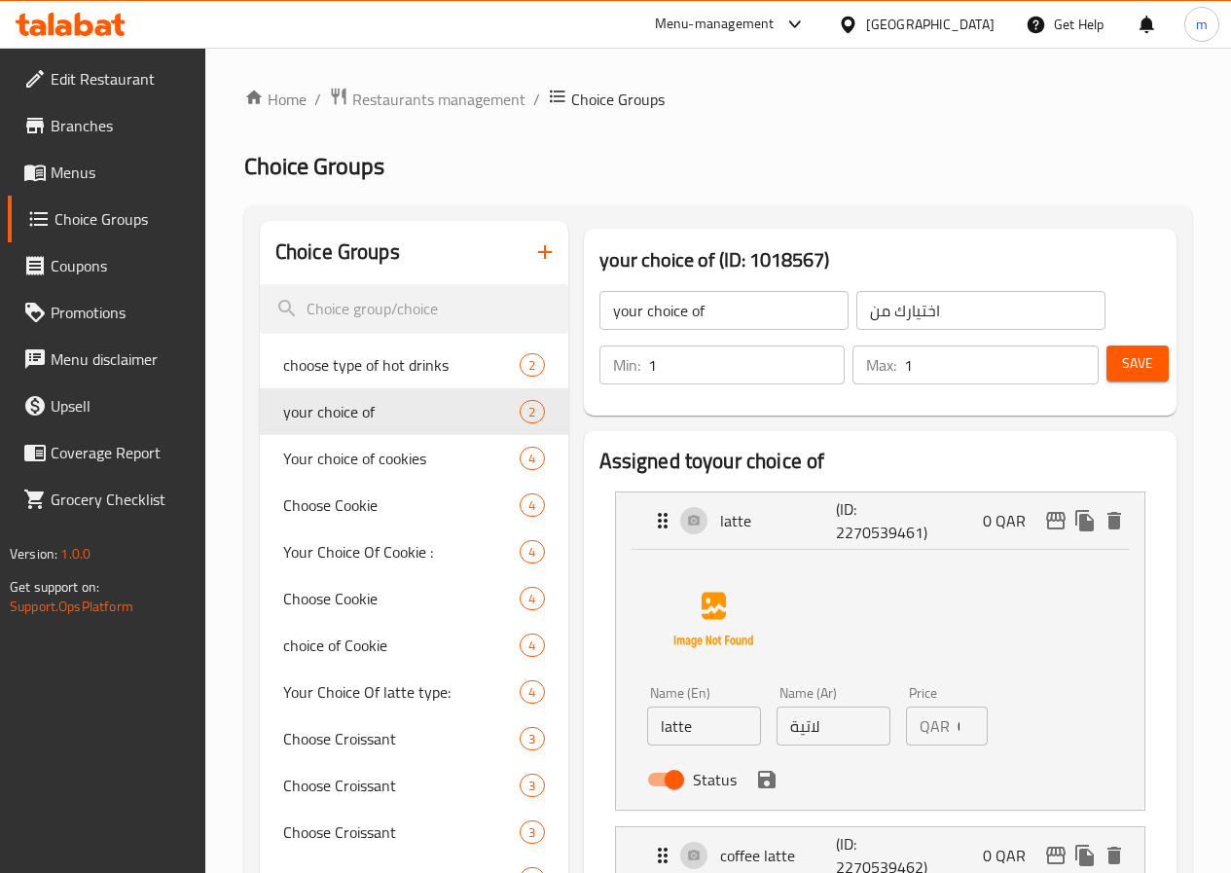
click at [88, 174] on span "Menus" at bounding box center [120, 172] width 139 height 23
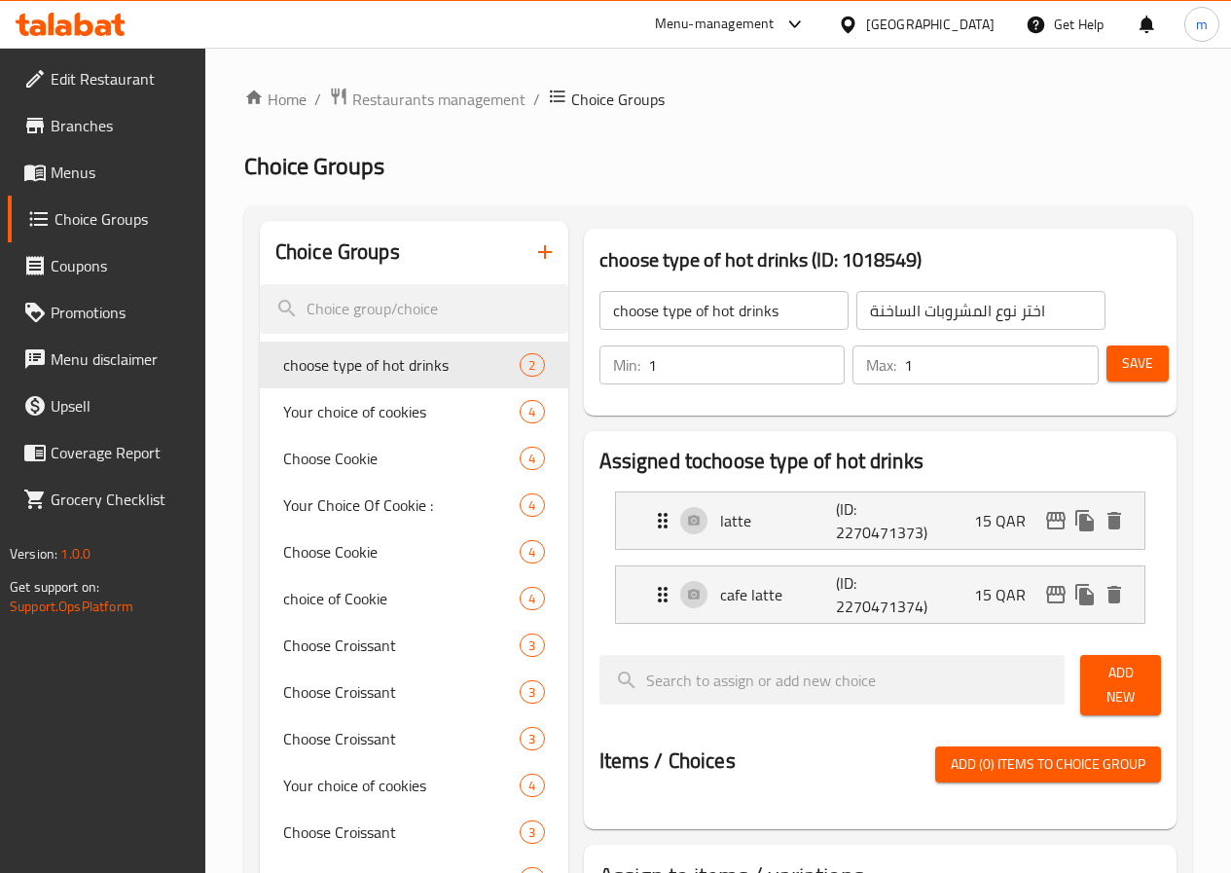
click at [85, 163] on span "Menus" at bounding box center [120, 172] width 139 height 23
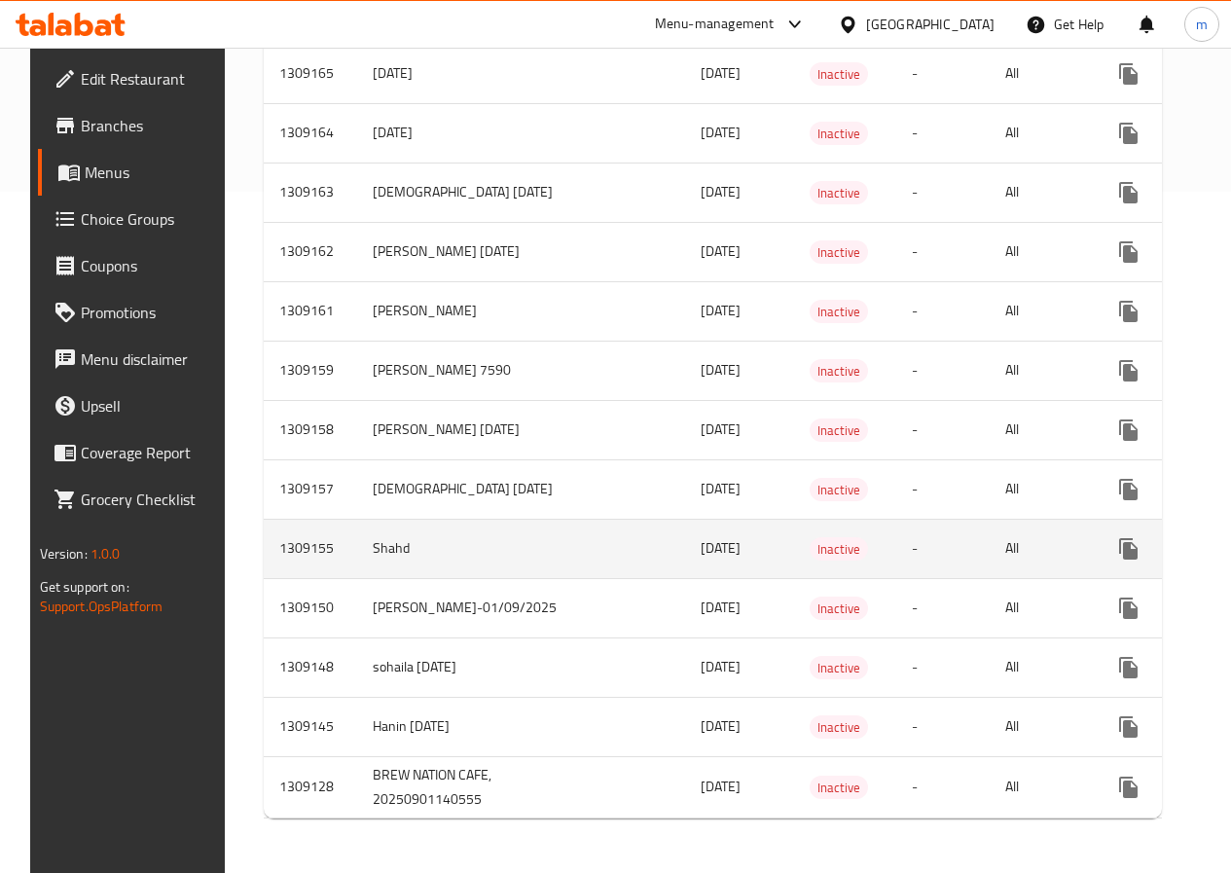
scroll to position [712, 0]
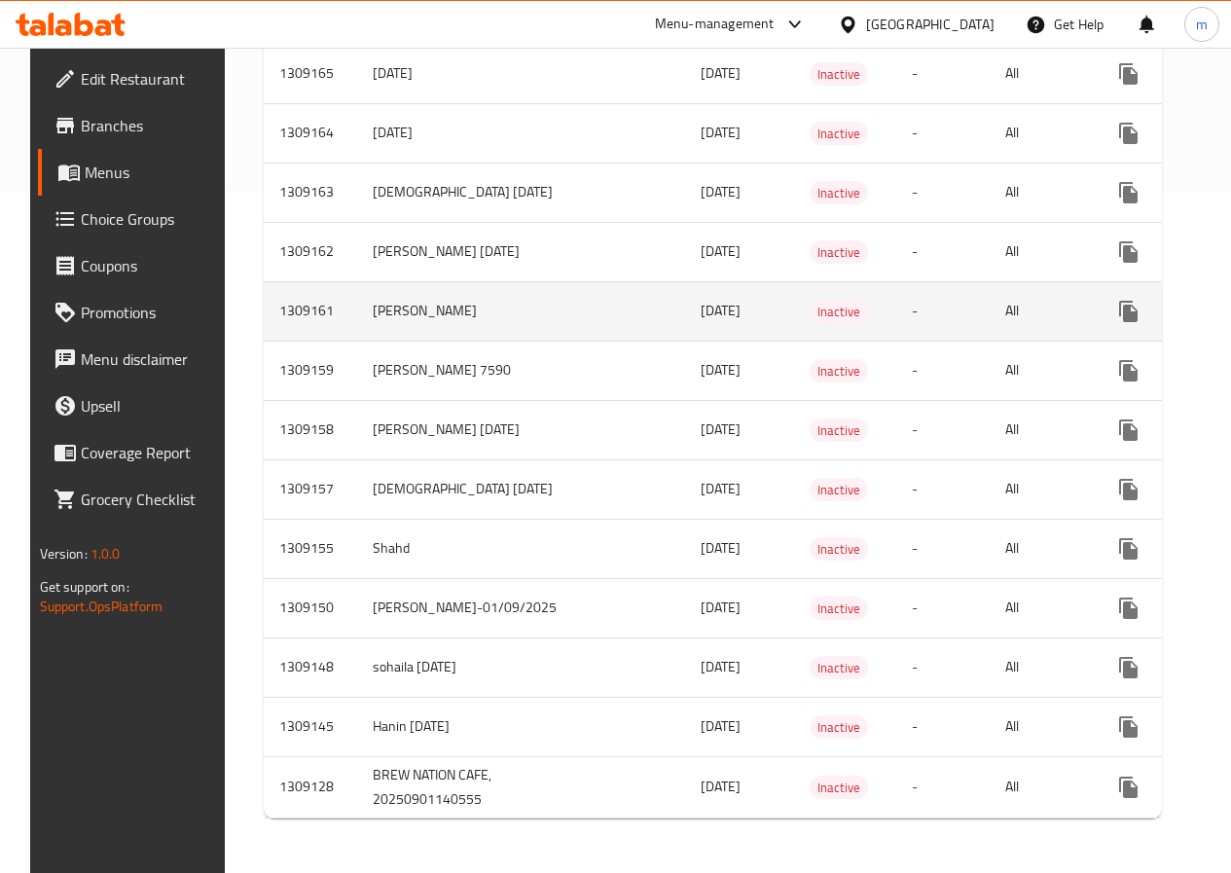
click at [447, 281] on td "[PERSON_NAME]" at bounding box center [468, 310] width 223 height 59
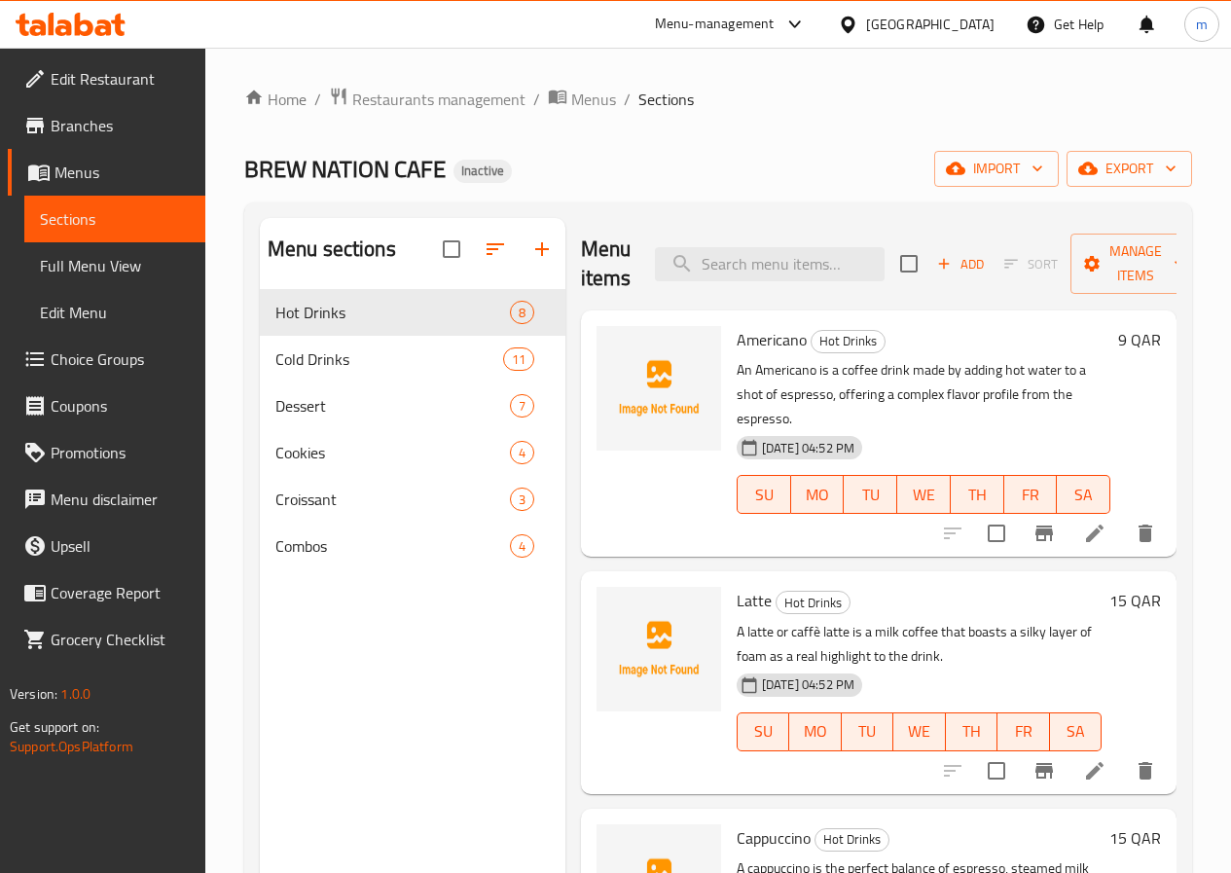
scroll to position [97, 0]
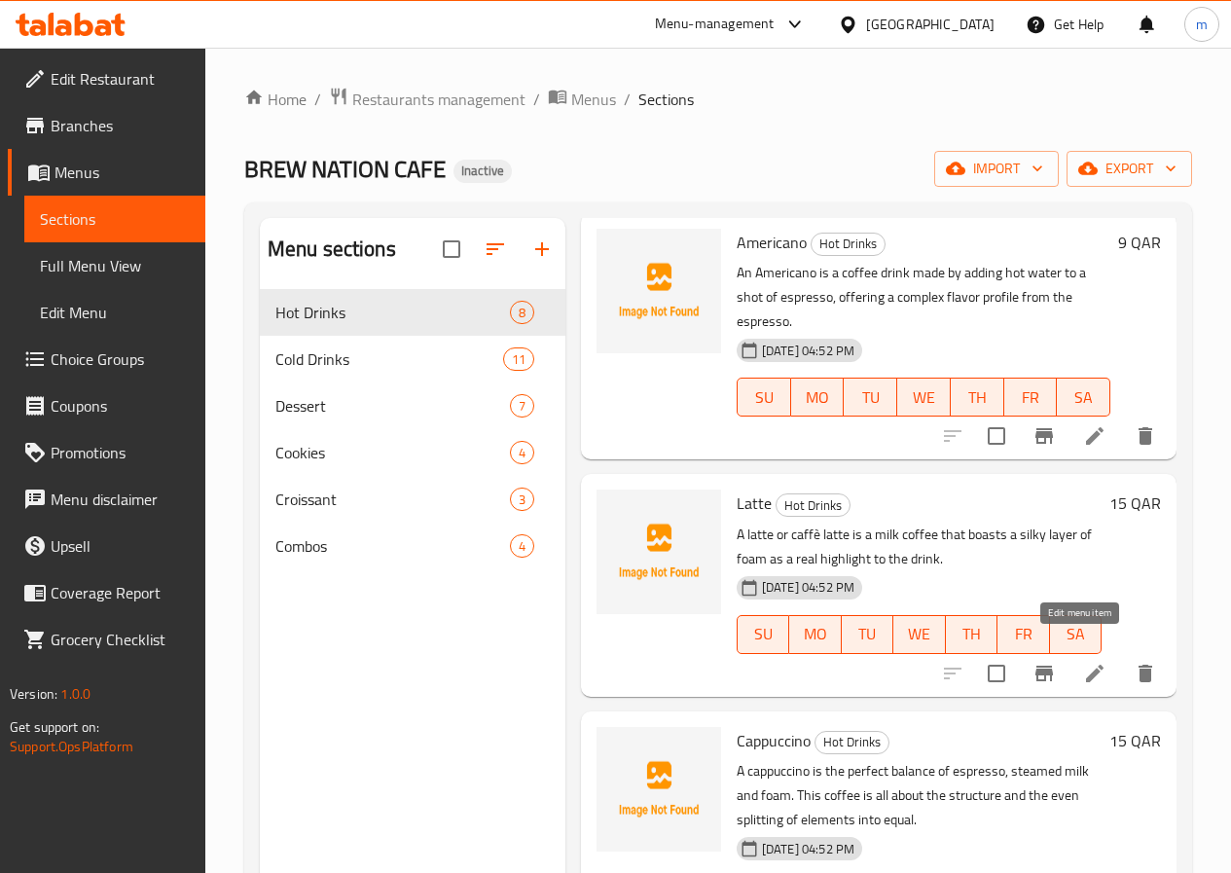
click at [1083, 662] on icon at bounding box center [1094, 673] width 23 height 23
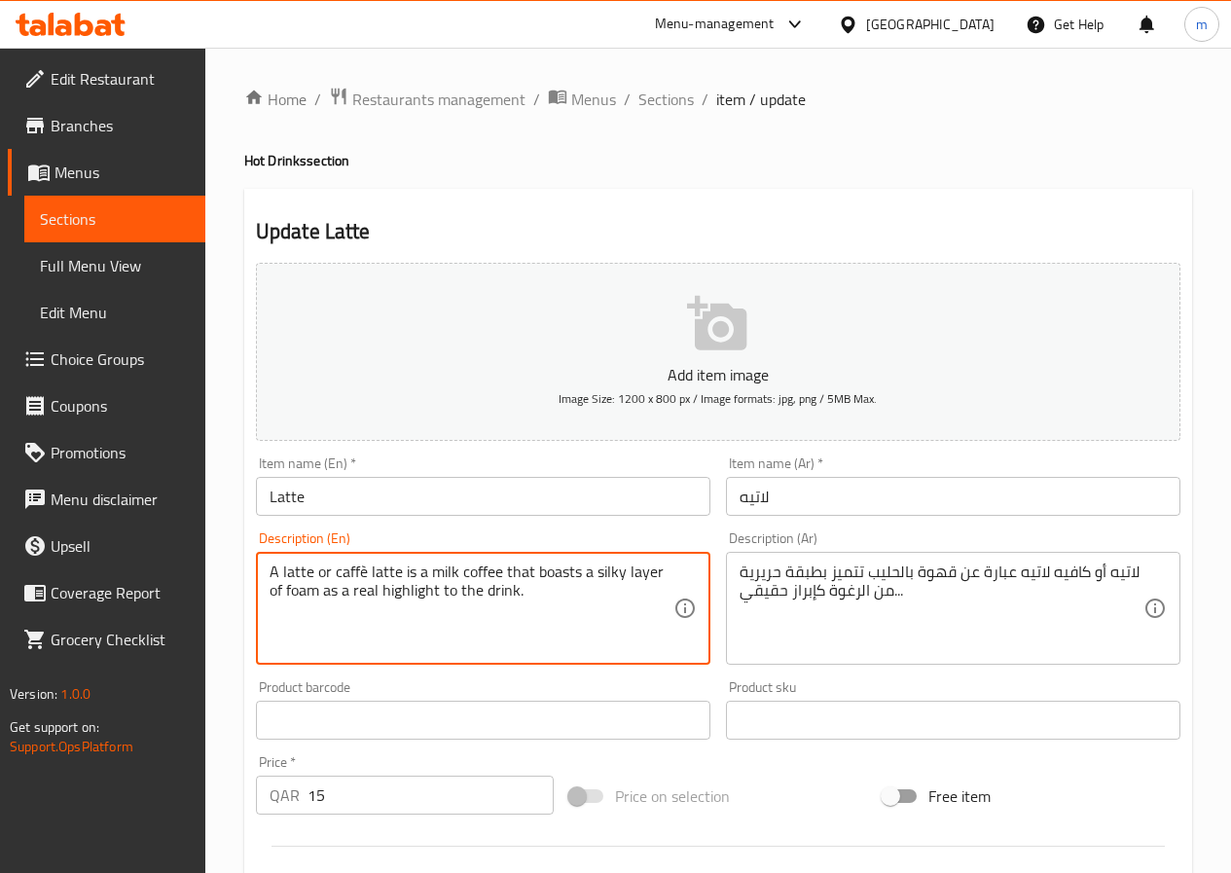
drag, startPoint x: 346, startPoint y: 572, endPoint x: 394, endPoint y: 573, distance: 47.7
click at [394, 573] on textarea "A latte or caffè latte is a milk coffee that boasts a silky layer of foam as a …" at bounding box center [471, 608] width 404 height 92
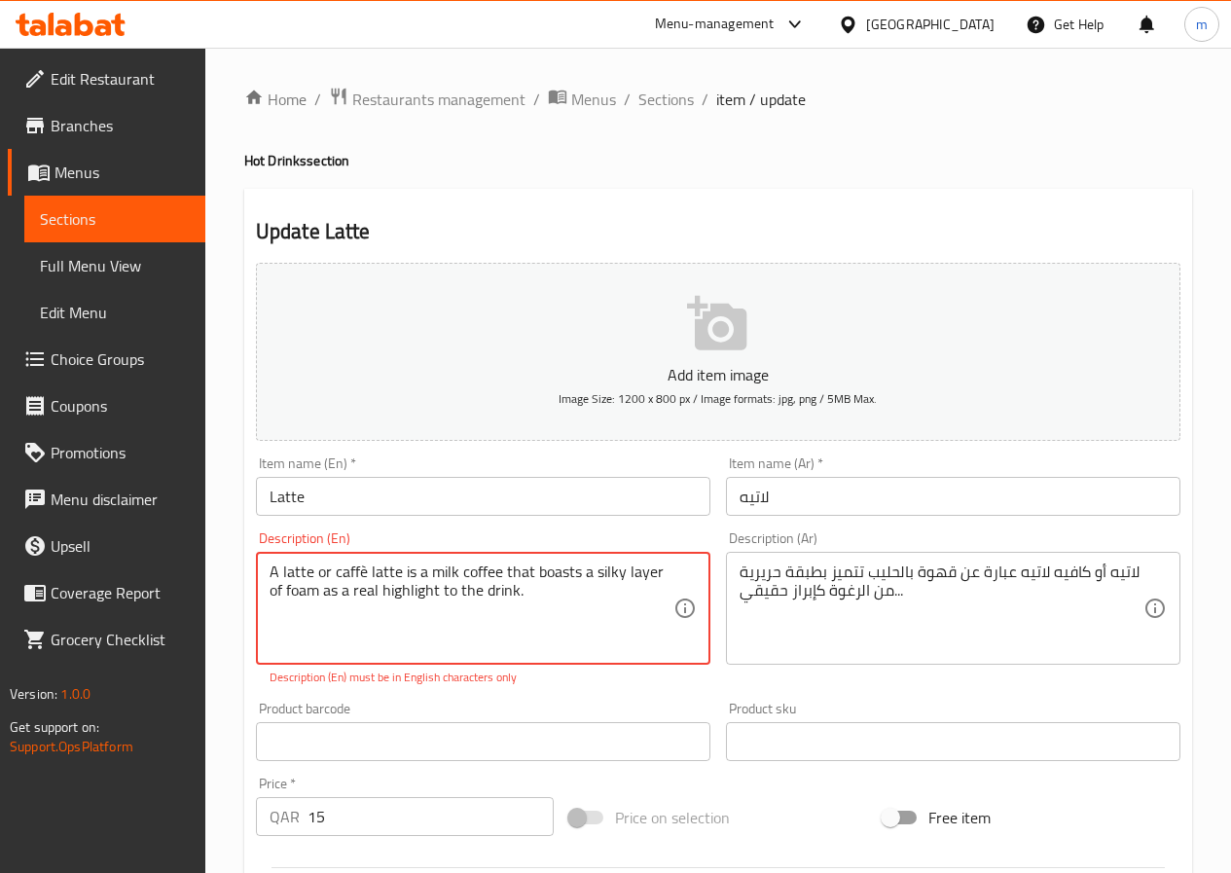
click at [303, 502] on input "Latte" at bounding box center [483, 496] width 454 height 39
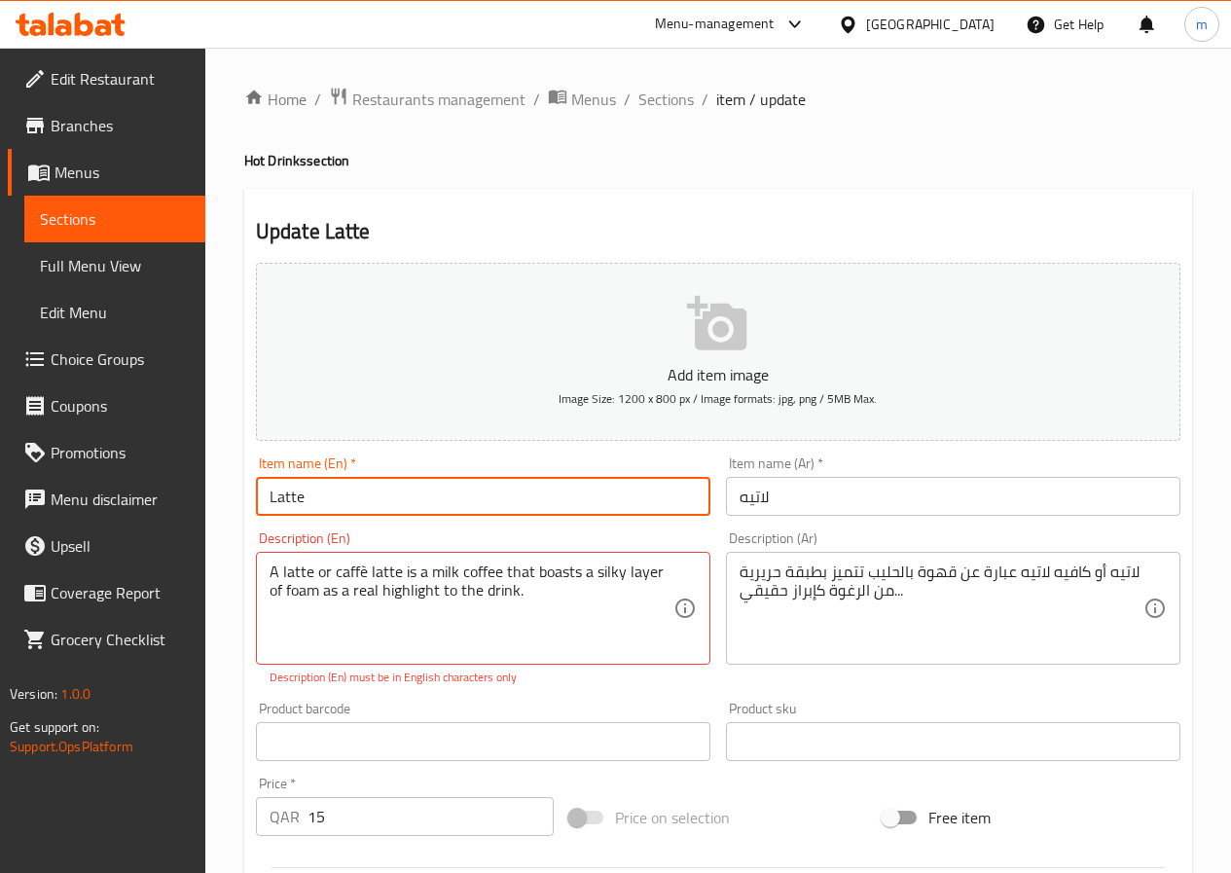
click at [303, 502] on input "Latte" at bounding box center [483, 496] width 454 height 39
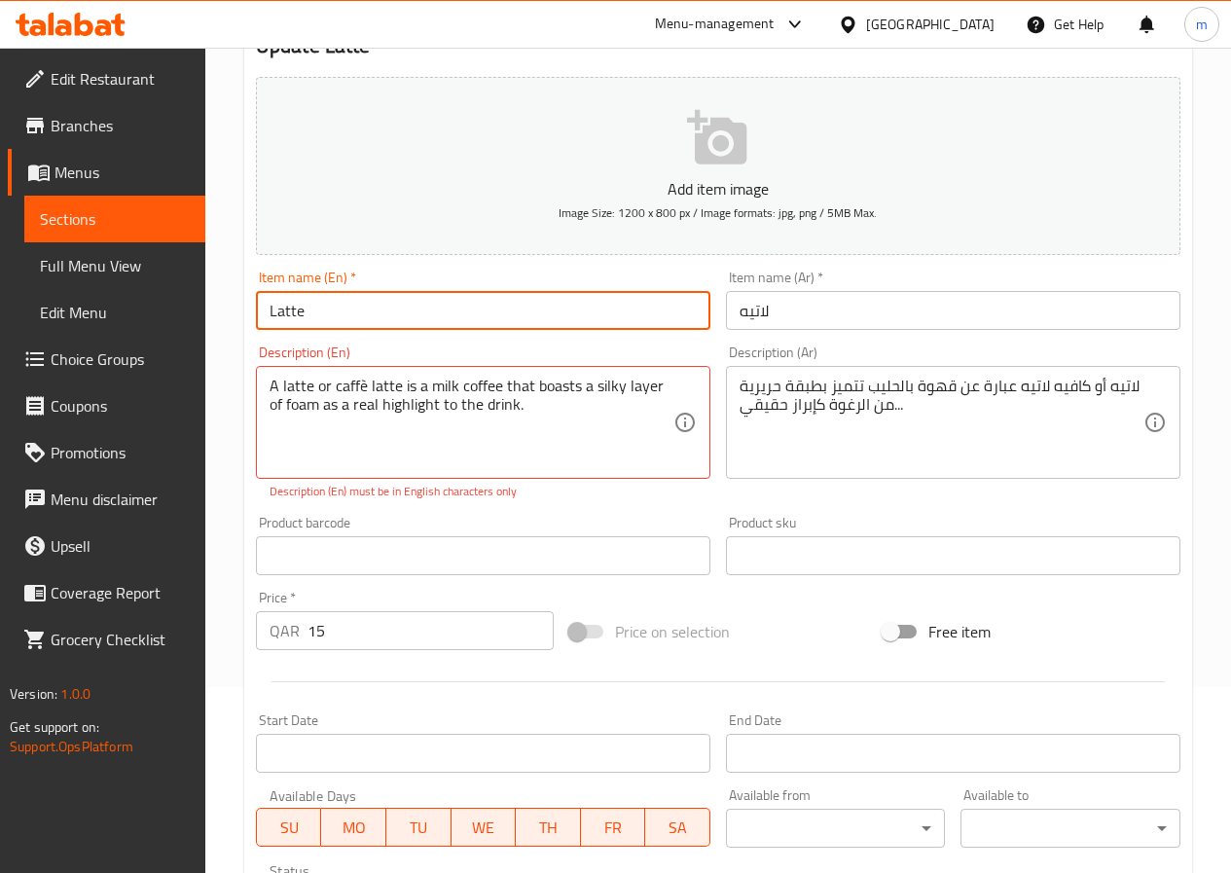
scroll to position [195, 0]
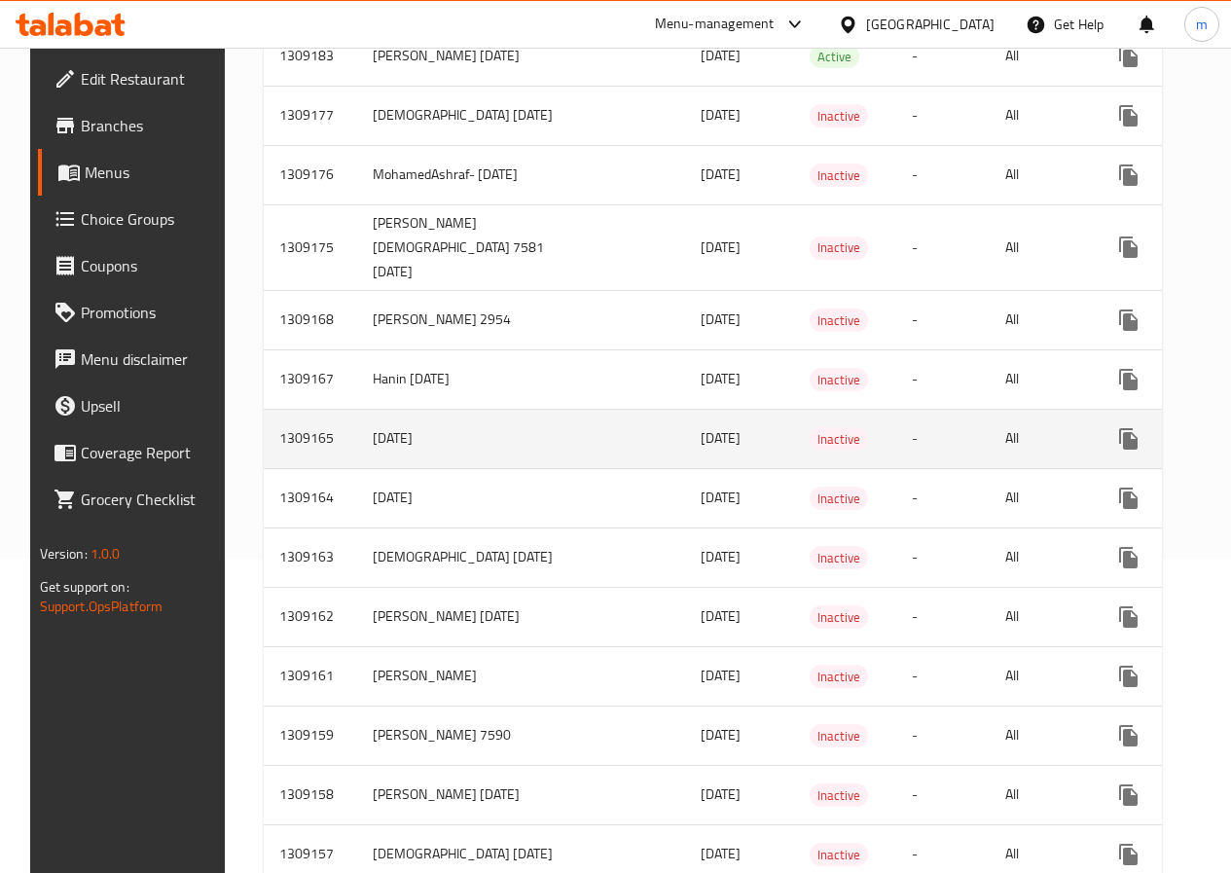
scroll to position [681, 0]
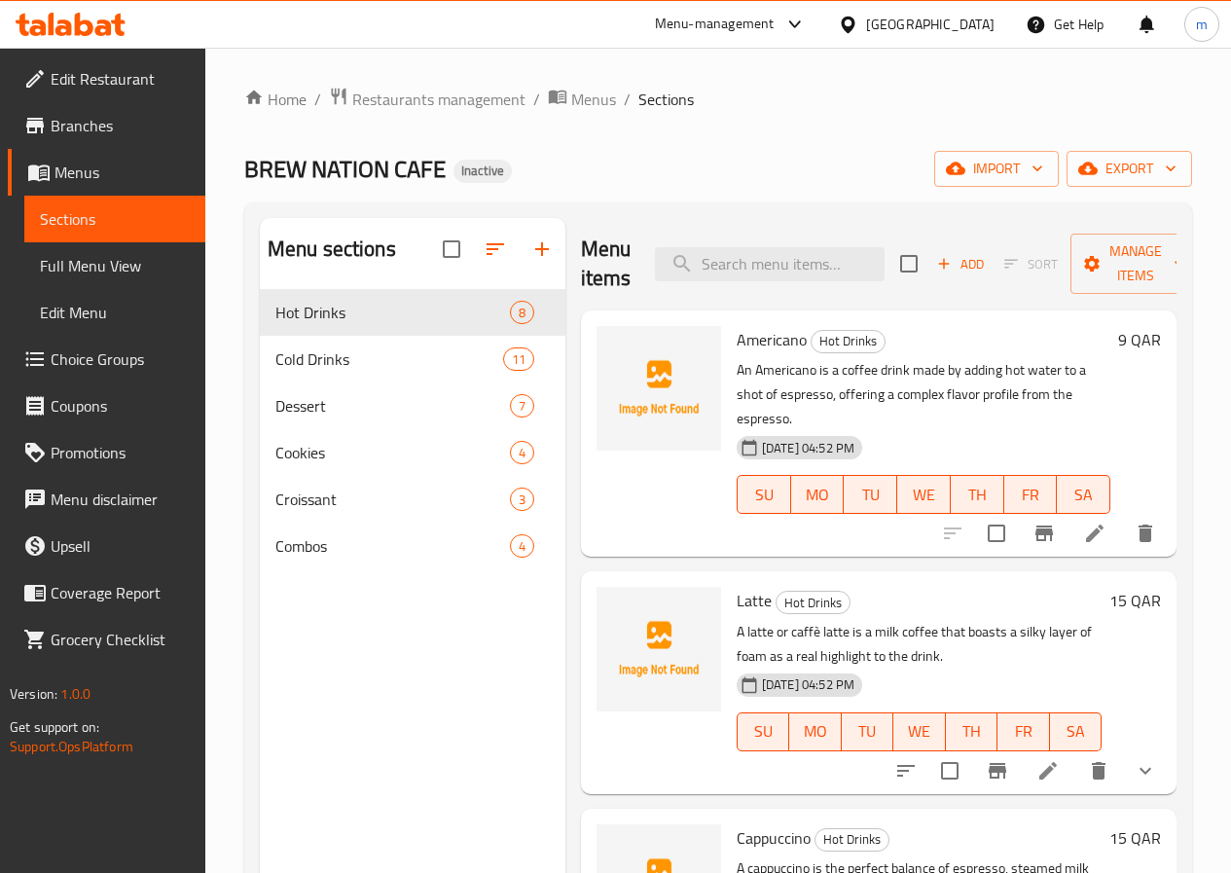
click at [116, 268] on span "Full Menu View" at bounding box center [115, 265] width 150 height 23
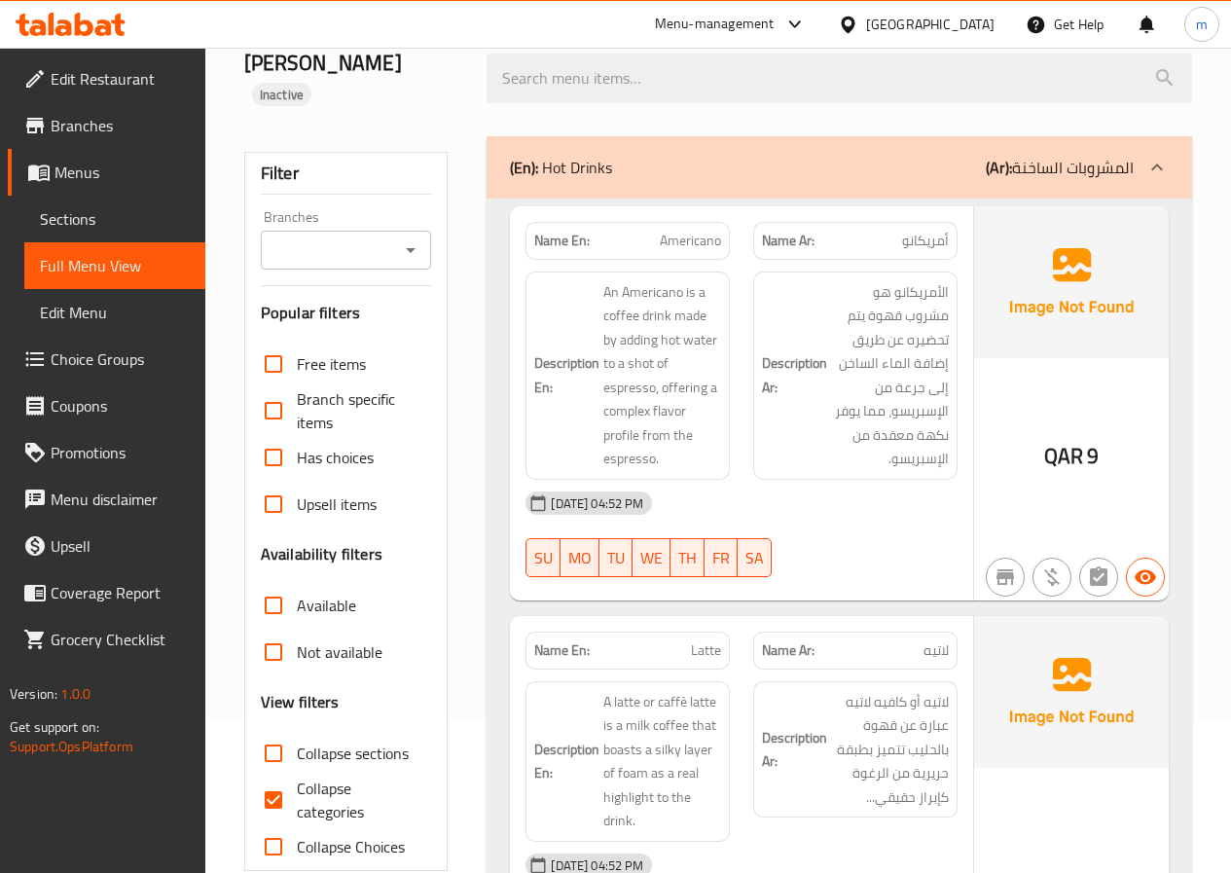
scroll to position [195, 0]
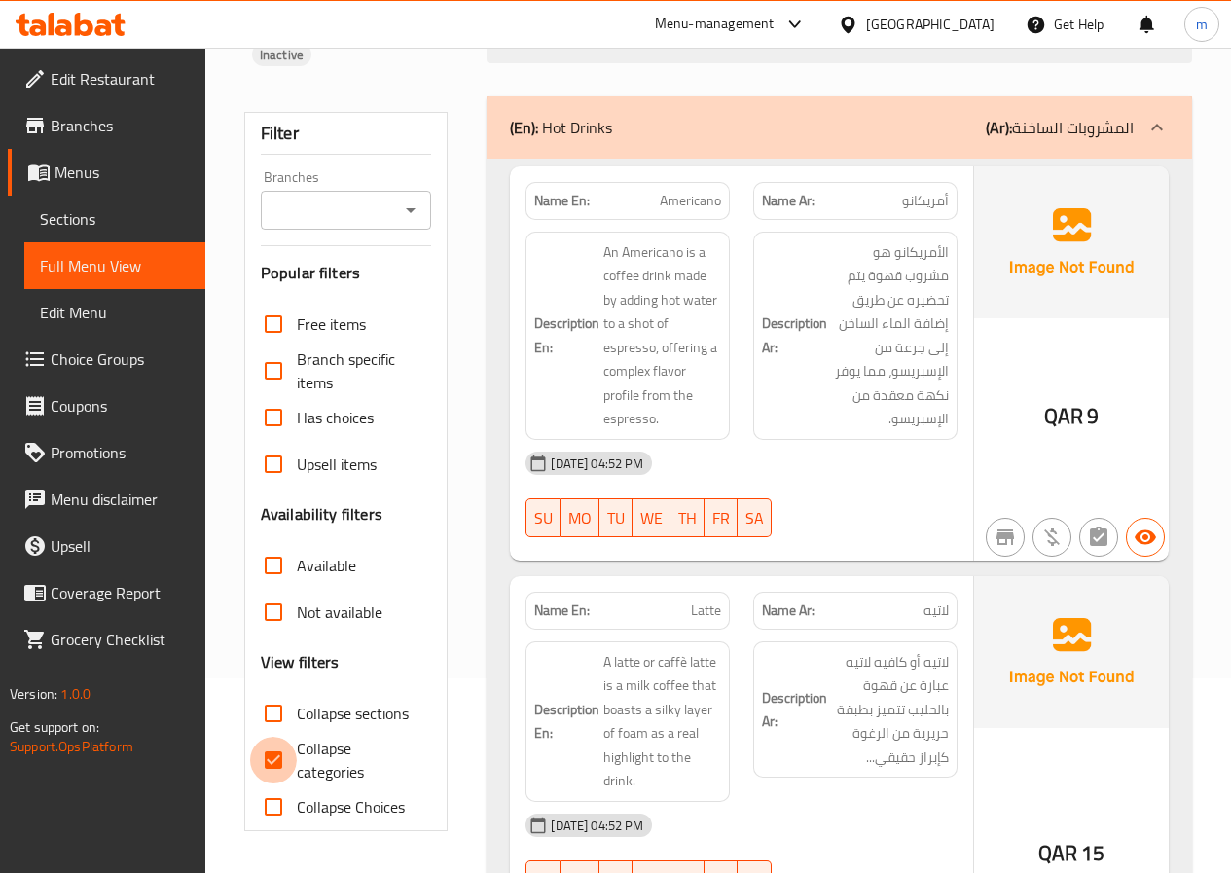
click at [269, 736] on input "Collapse categories" at bounding box center [273, 759] width 47 height 47
click at [265, 736] on input "Collapse categories" at bounding box center [273, 759] width 47 height 47
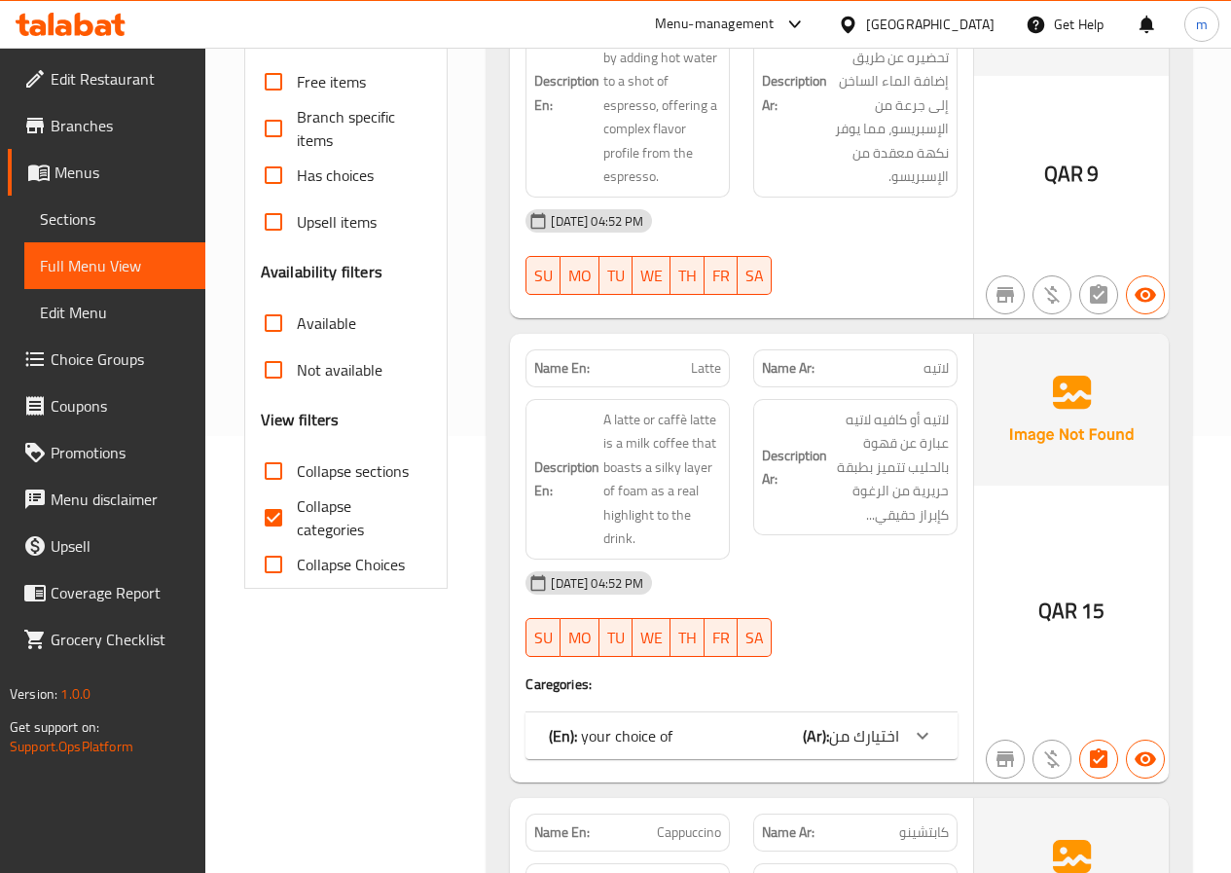
scroll to position [584, 0]
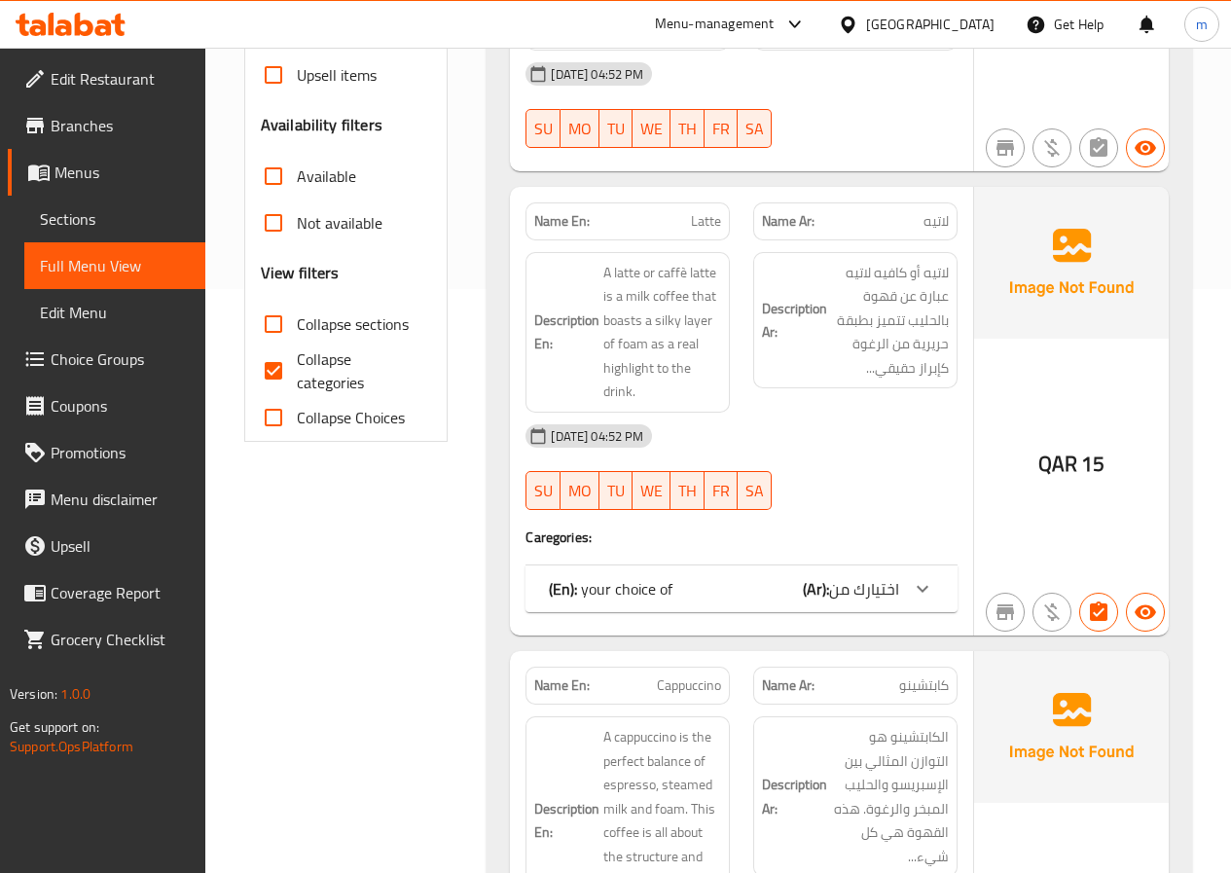
click at [280, 347] on input "Collapse categories" at bounding box center [273, 370] width 47 height 47
checkbox input "false"
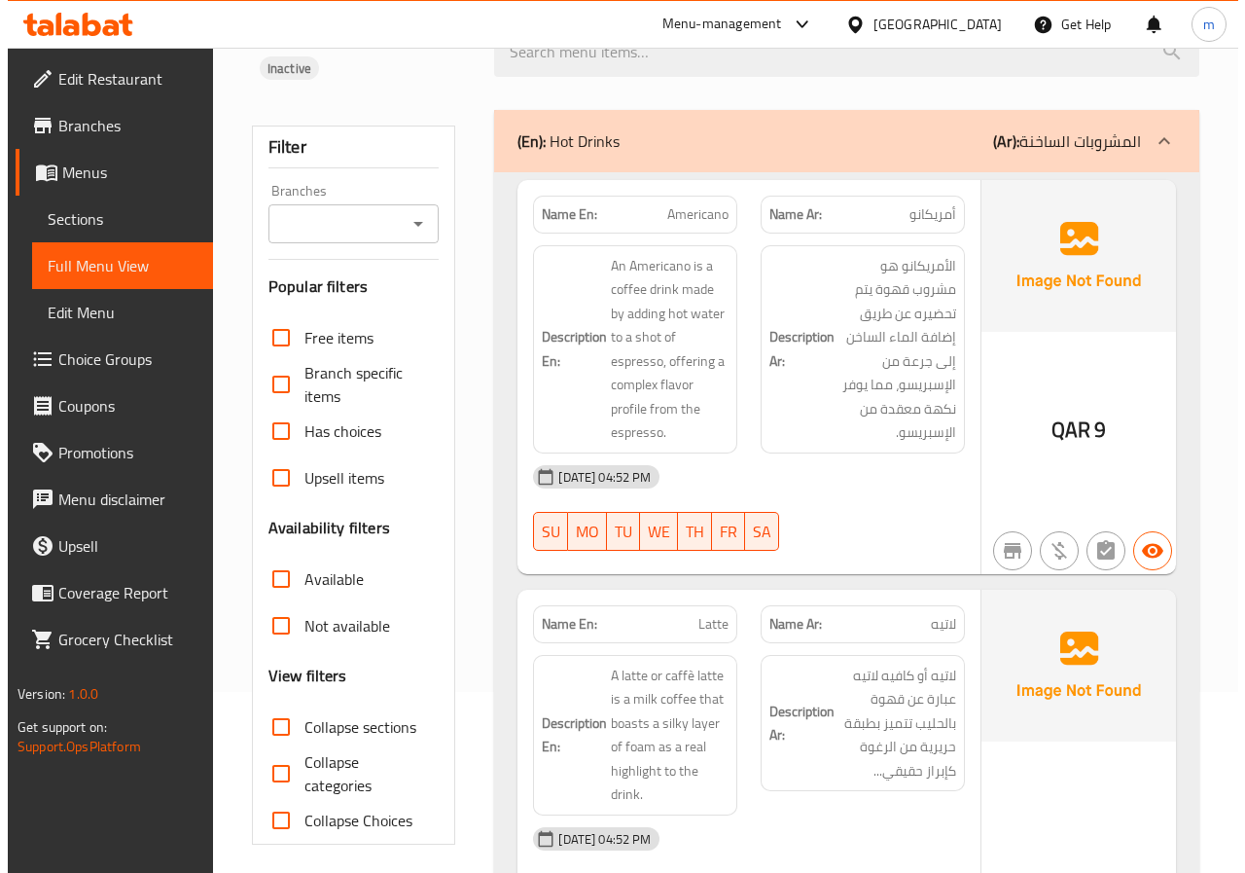
scroll to position [0, 0]
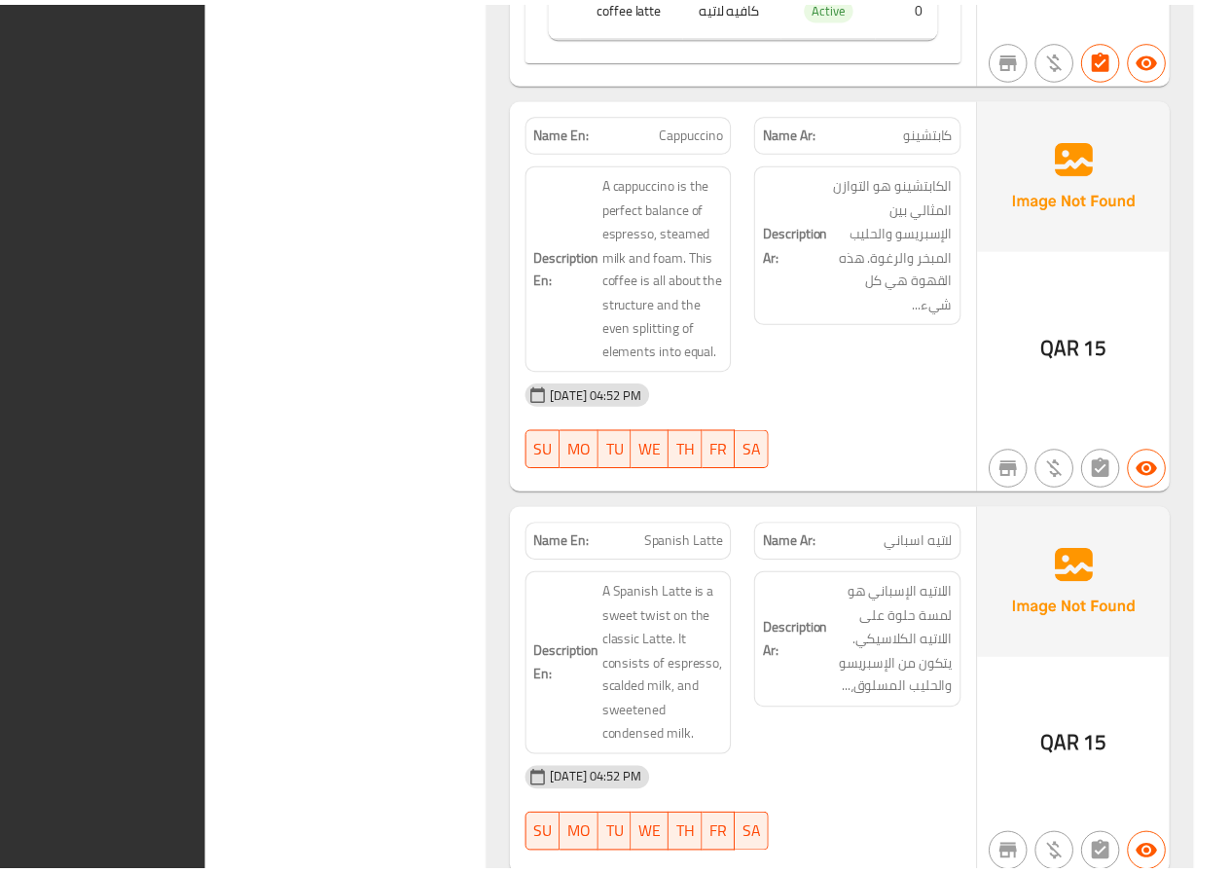
scroll to position [2031, 0]
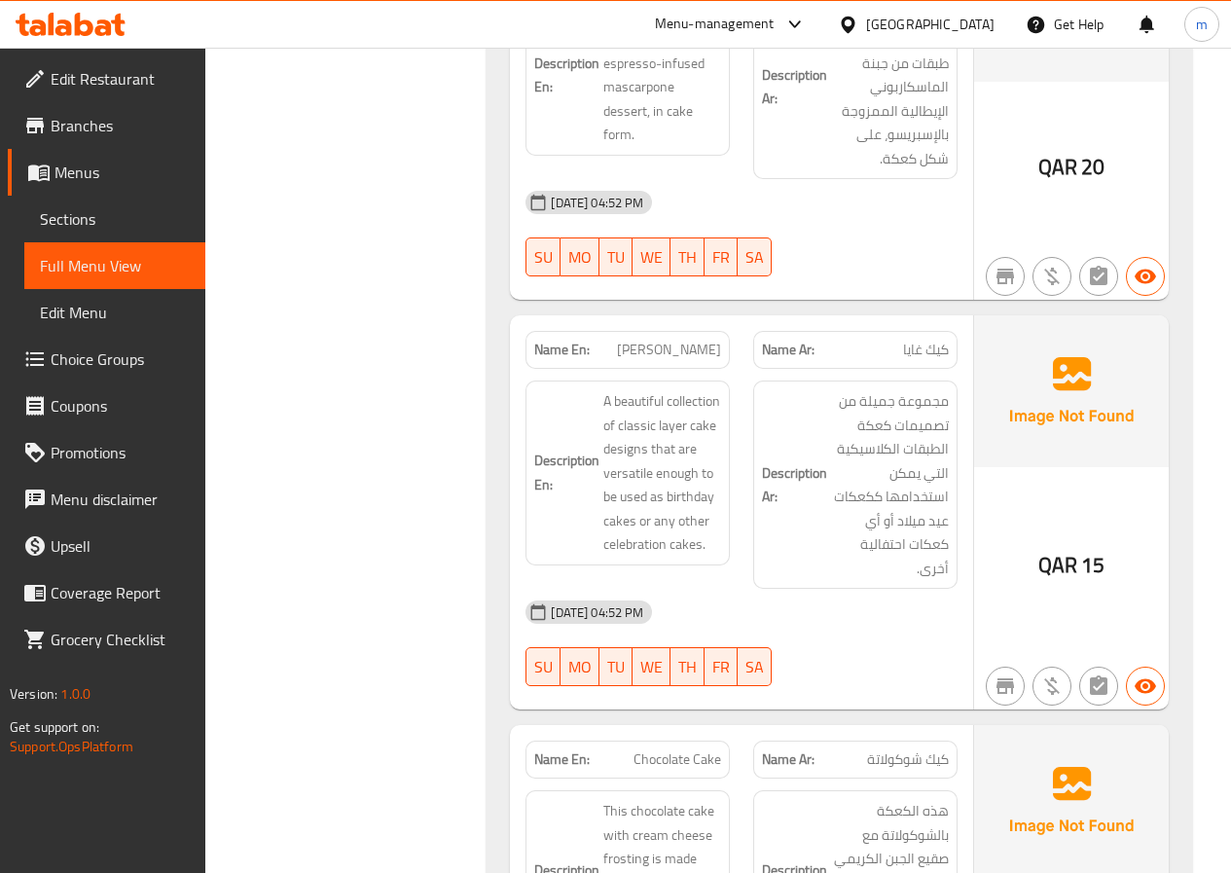
scroll to position [9916, 0]
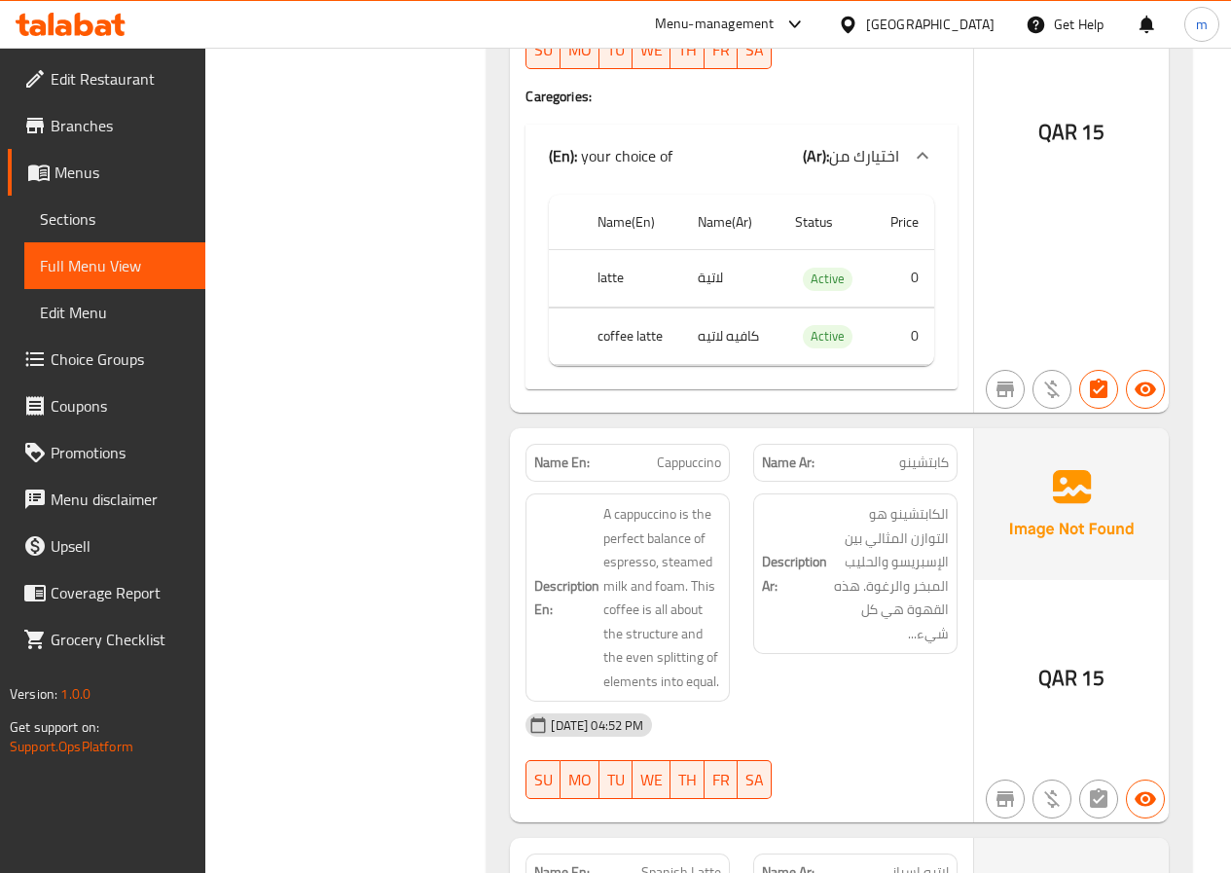
scroll to position [983, 0]
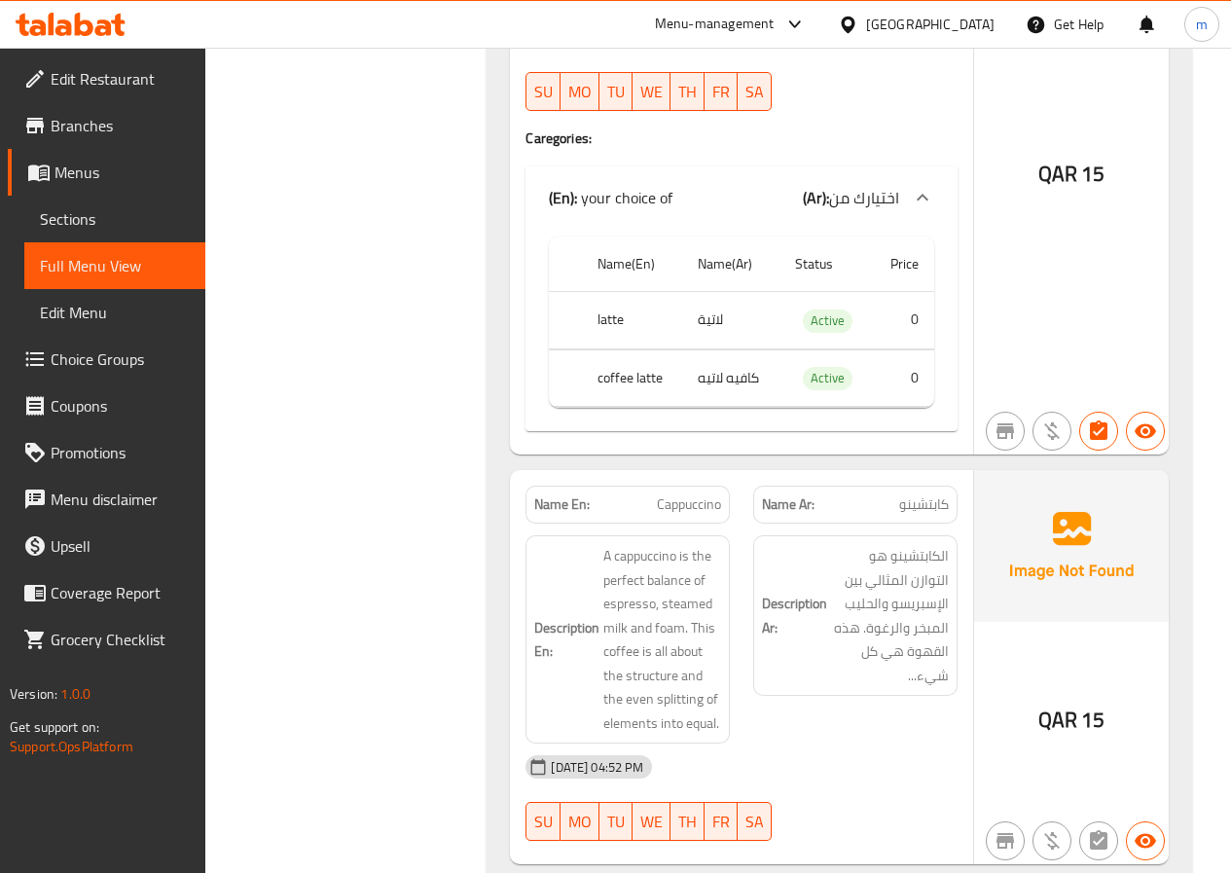
click at [930, 186] on icon at bounding box center [922, 197] width 23 height 23
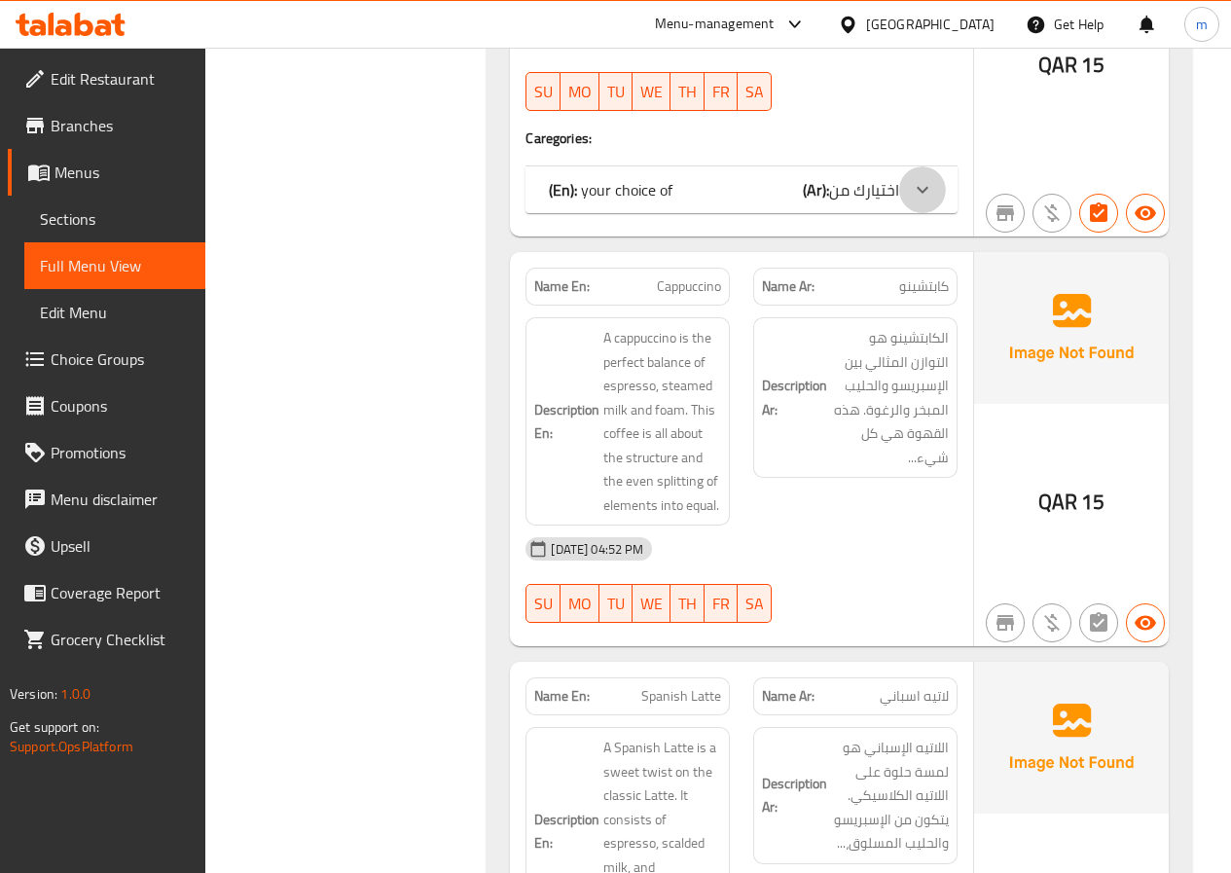
click at [930, 178] on icon at bounding box center [922, 189] width 23 height 23
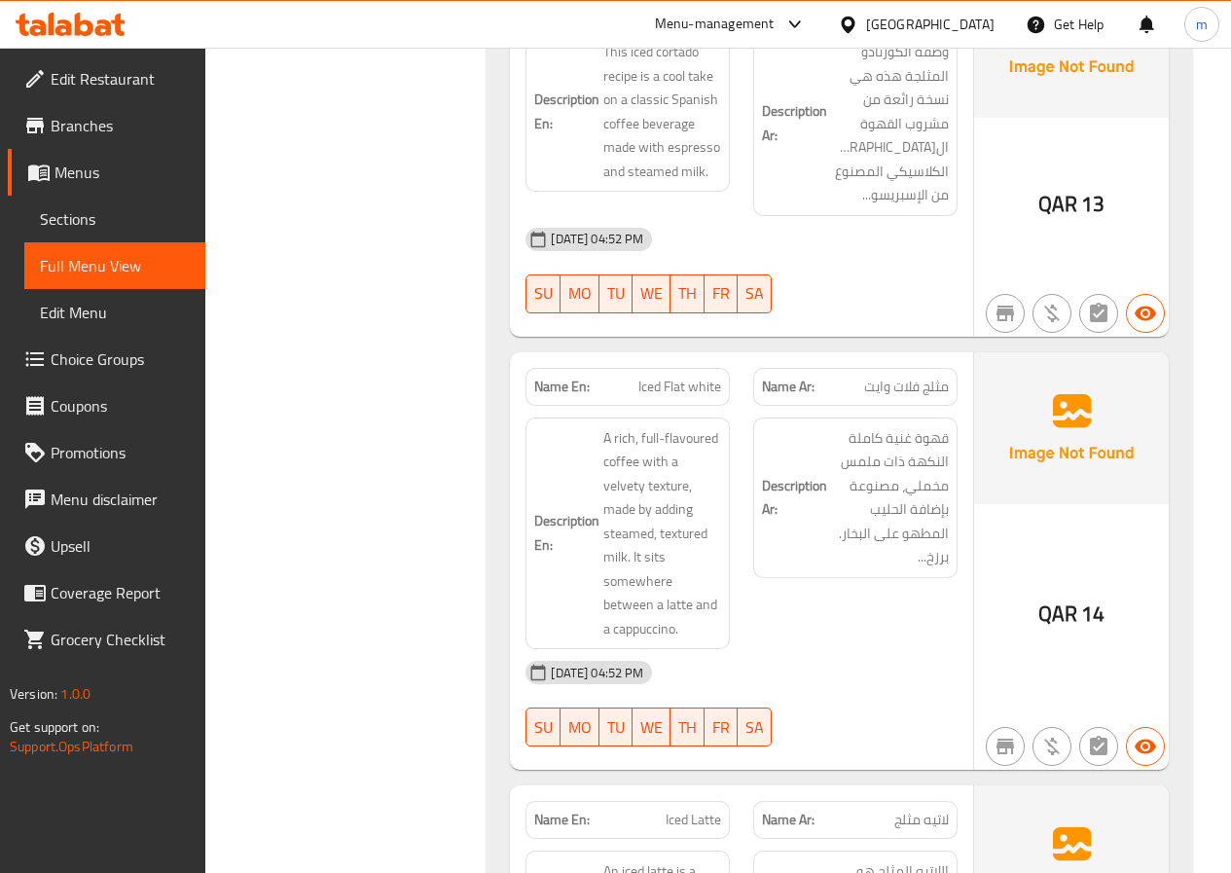
scroll to position [5360, 0]
